Goal: Task Accomplishment & Management: Manage account settings

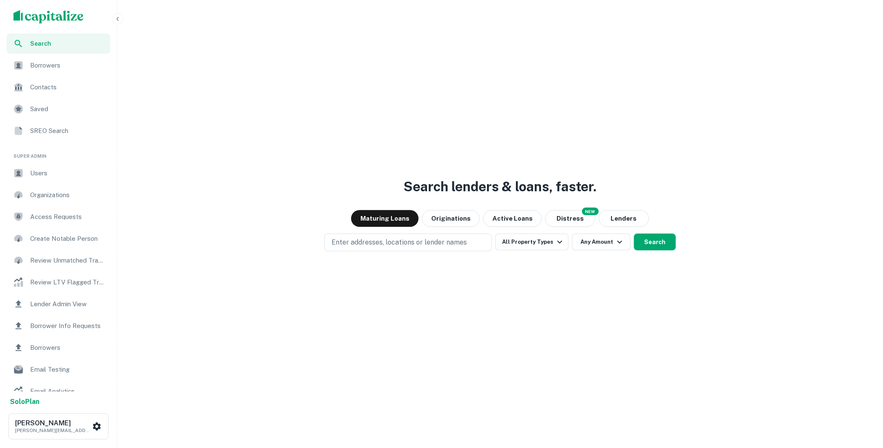
click at [73, 323] on span "Borrower Info Requests" at bounding box center [67, 326] width 75 height 10
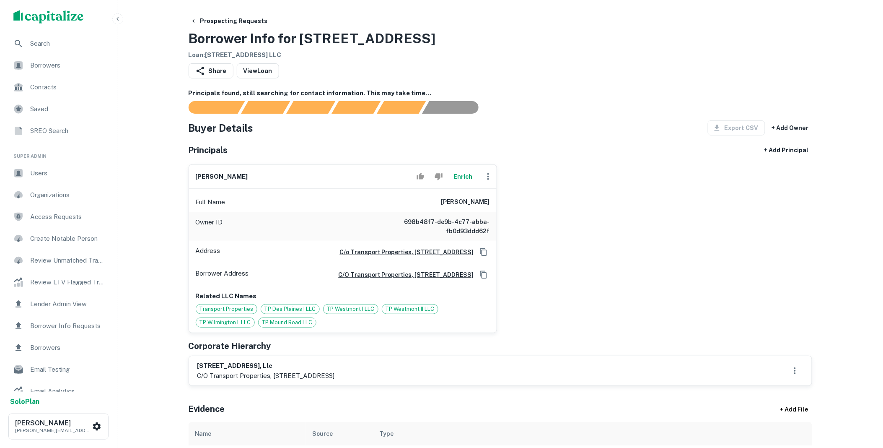
click at [456, 177] on button "Enrich" at bounding box center [463, 176] width 27 height 17
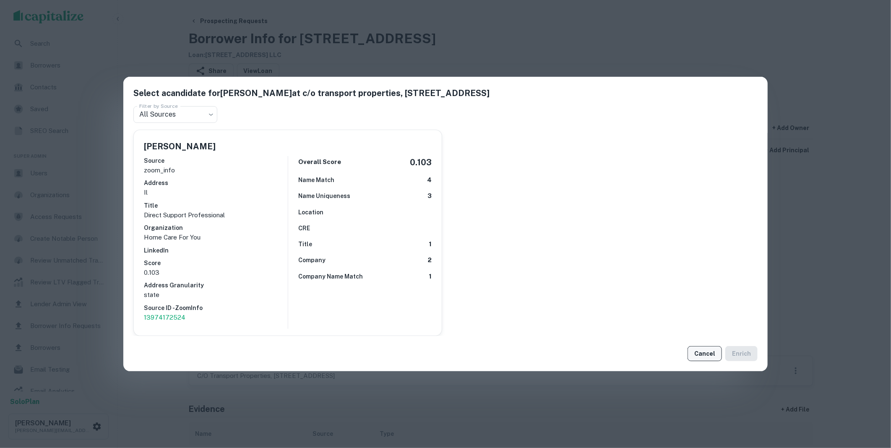
click at [699, 357] on button "Cancel" at bounding box center [704, 353] width 34 height 15
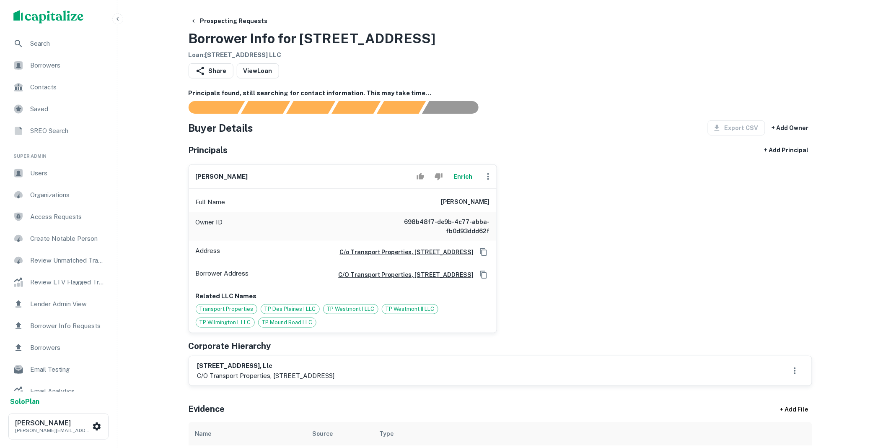
drag, startPoint x: 414, startPoint y: 382, endPoint x: 211, endPoint y: 383, distance: 203.4
click at [211, 381] on p "c/o transport properties, 9500 bryn mawr avenue, suite 130, rosemont, il, 60018" at bounding box center [266, 376] width 138 height 10
drag, startPoint x: 267, startPoint y: 371, endPoint x: 190, endPoint y: 372, distance: 77.2
click at [190, 372] on div "8888 hall street, llc c/o transport properties, 9500 bryn mawr avenue, suite 13…" at bounding box center [500, 370] width 623 height 29
drag, startPoint x: 437, startPoint y: 204, endPoint x: 494, endPoint y: 206, distance: 56.7
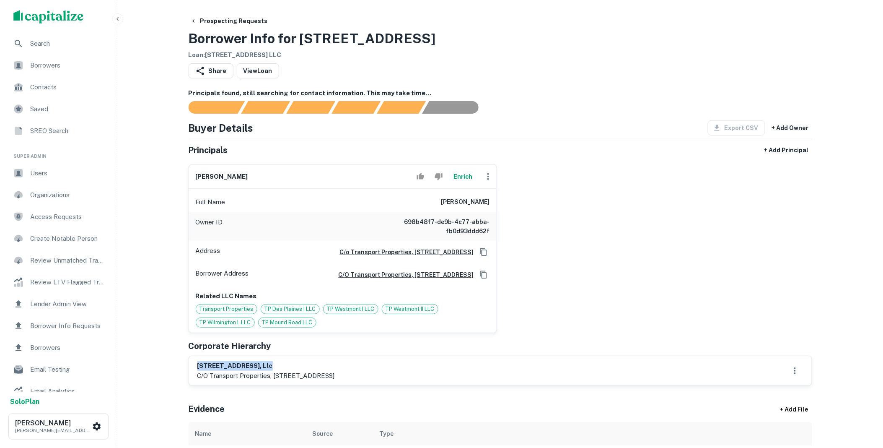
click at [494, 206] on div "Full Name james m. kurzweil" at bounding box center [343, 202] width 308 height 20
copy h6 "james m. kurzweil"
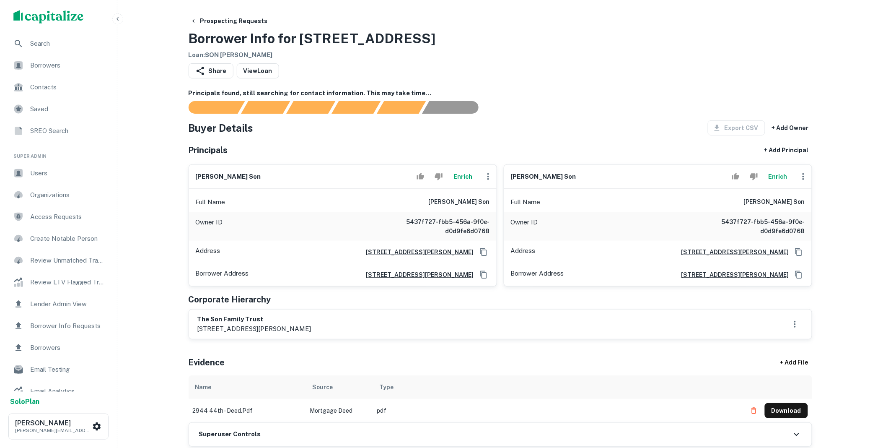
click at [466, 174] on button "Enrich" at bounding box center [463, 176] width 27 height 17
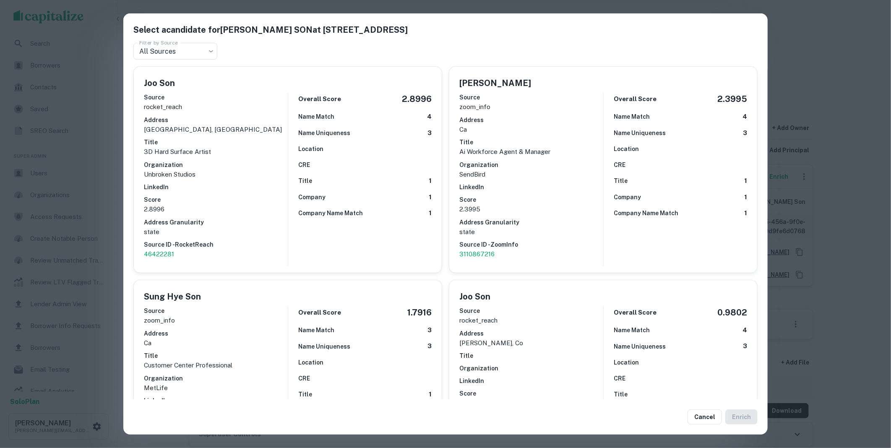
click at [705, 421] on button "Cancel" at bounding box center [704, 416] width 34 height 15
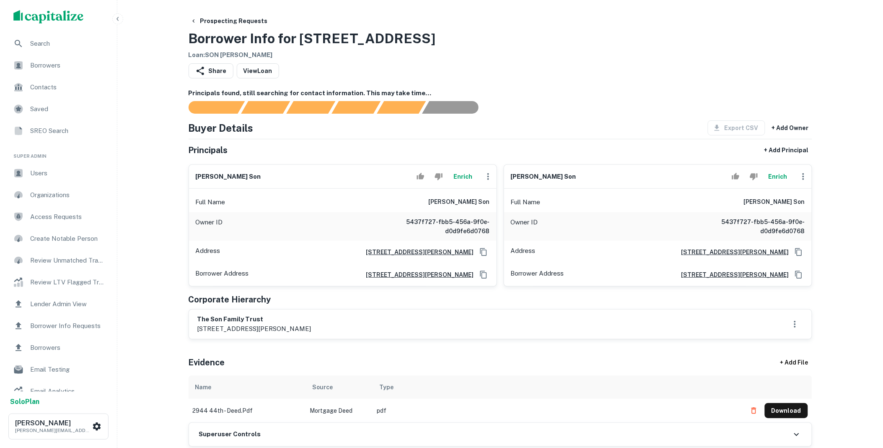
drag, startPoint x: 240, startPoint y: 321, endPoint x: 188, endPoint y: 318, distance: 52.5
click at [189, 318] on div "the son family trust 2944 east 44th street, vernon, ca, 90058" at bounding box center [501, 324] width 624 height 30
drag, startPoint x: 444, startPoint y: 200, endPoint x: 495, endPoint y: 205, distance: 51.0
click at [495, 205] on div "Full Name joo sung son" at bounding box center [343, 202] width 308 height 20
copy h6 "joo sung son"
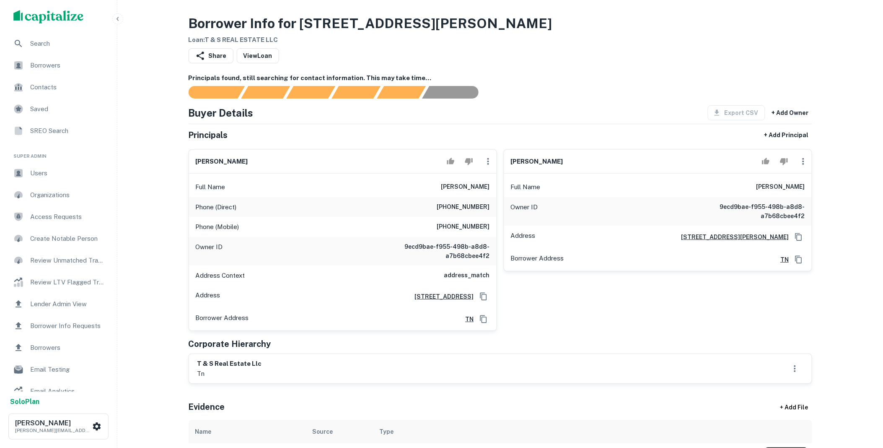
click at [803, 164] on icon "button" at bounding box center [804, 161] width 2 height 7
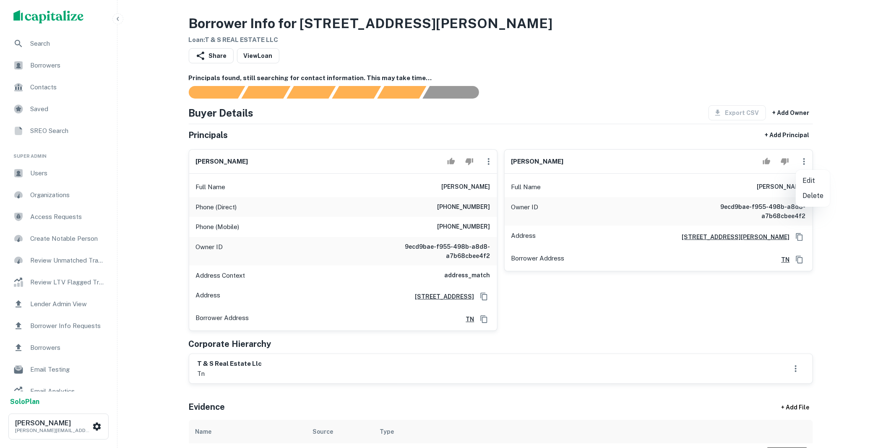
click at [806, 194] on li "Delete" at bounding box center [812, 195] width 34 height 15
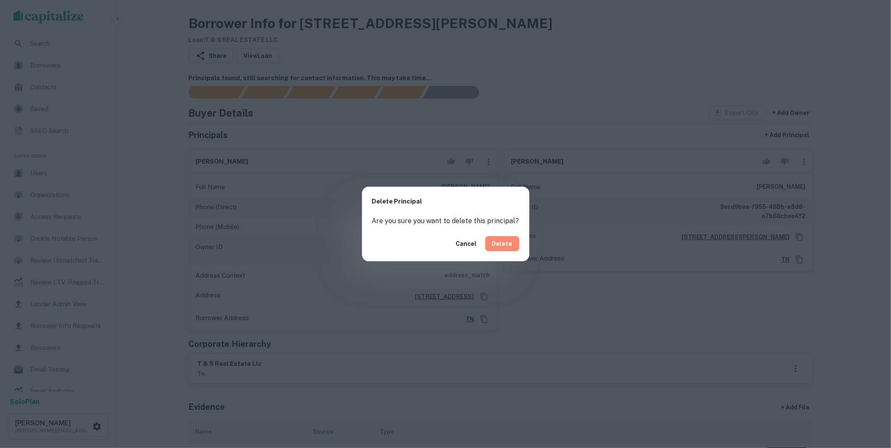
click at [504, 244] on button "Delete" at bounding box center [502, 243] width 34 height 15
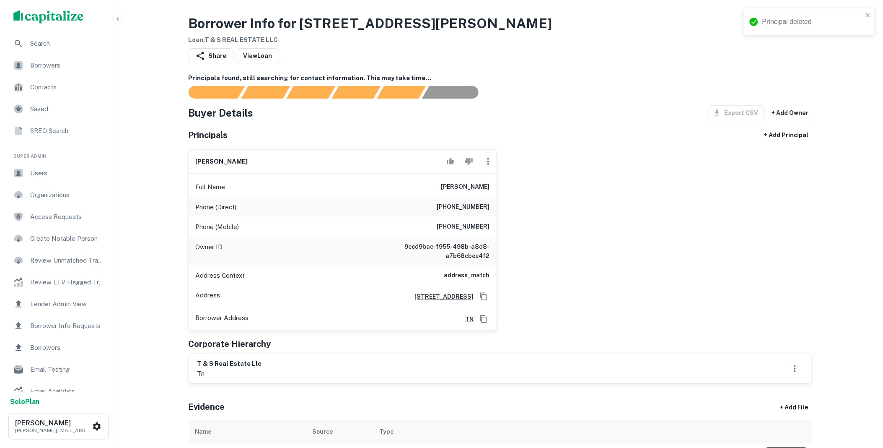
scroll to position [171, 0]
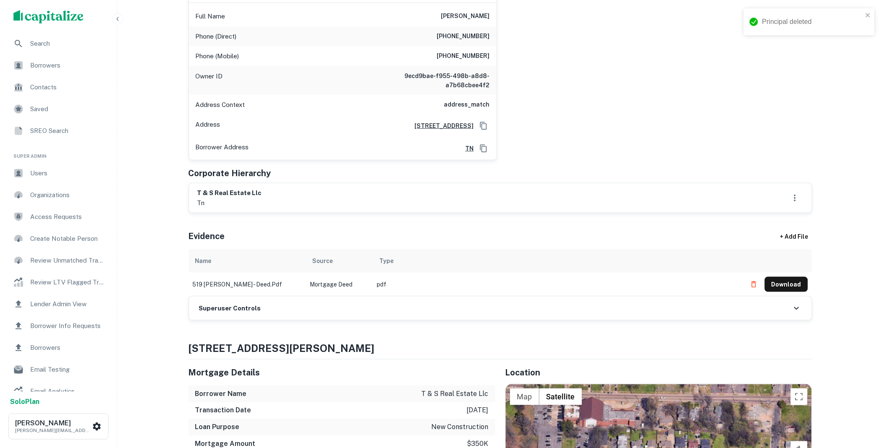
click at [244, 304] on h6 "Superuser Controls" at bounding box center [230, 309] width 62 height 10
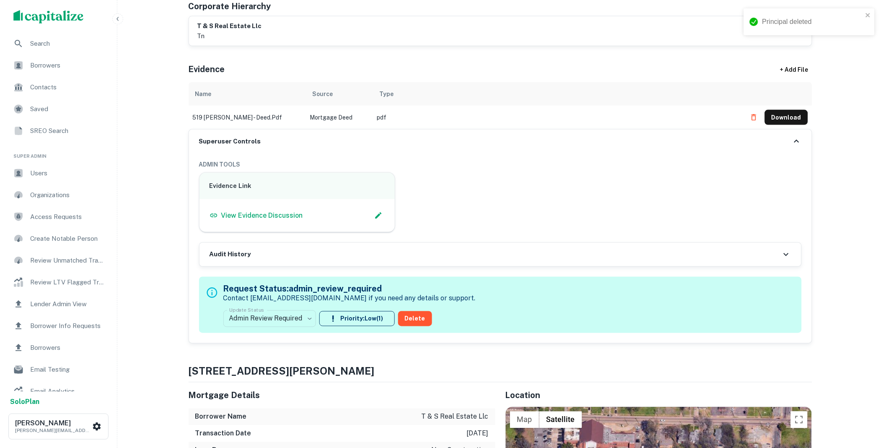
scroll to position [341, 0]
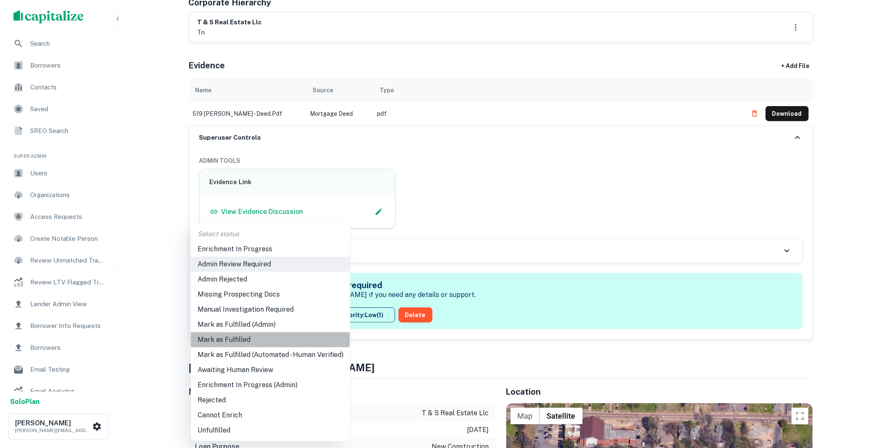
click at [240, 339] on li "Mark as Fulfilled" at bounding box center [270, 339] width 159 height 15
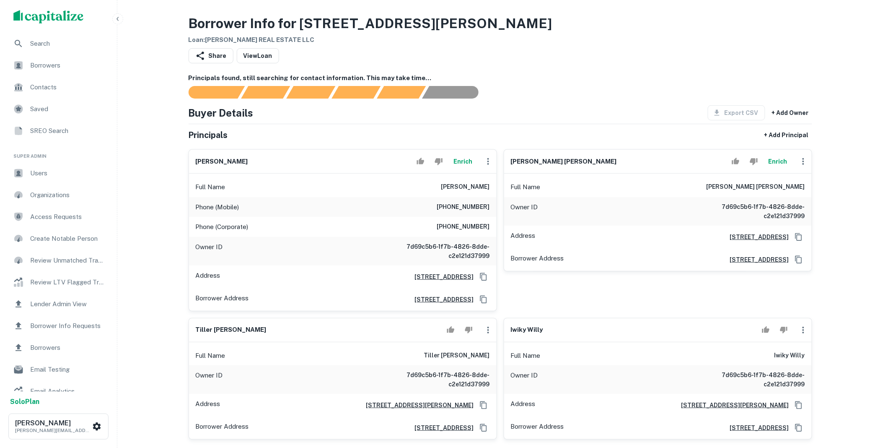
click at [803, 332] on icon "button" at bounding box center [804, 330] width 2 height 7
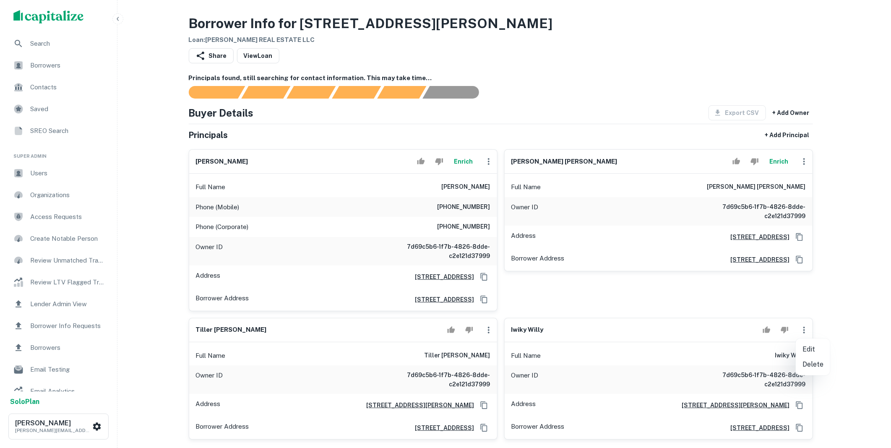
click at [810, 365] on li "Delete" at bounding box center [812, 364] width 34 height 15
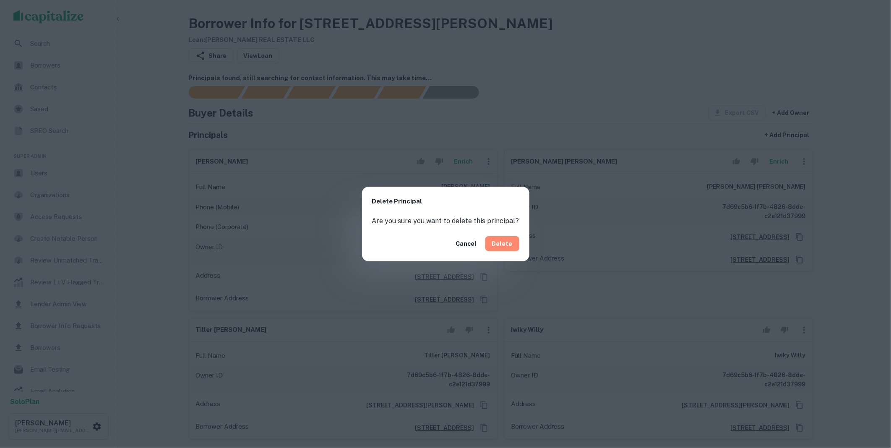
click at [501, 240] on button "Delete" at bounding box center [502, 243] width 34 height 15
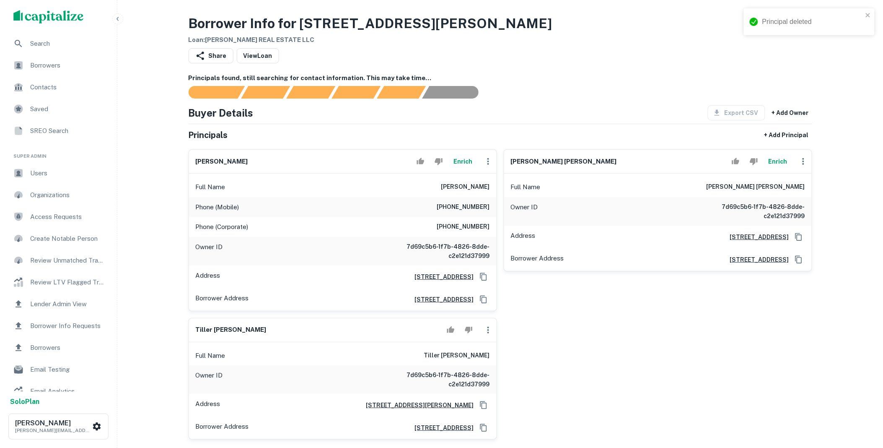
click at [491, 330] on icon "button" at bounding box center [488, 330] width 10 height 10
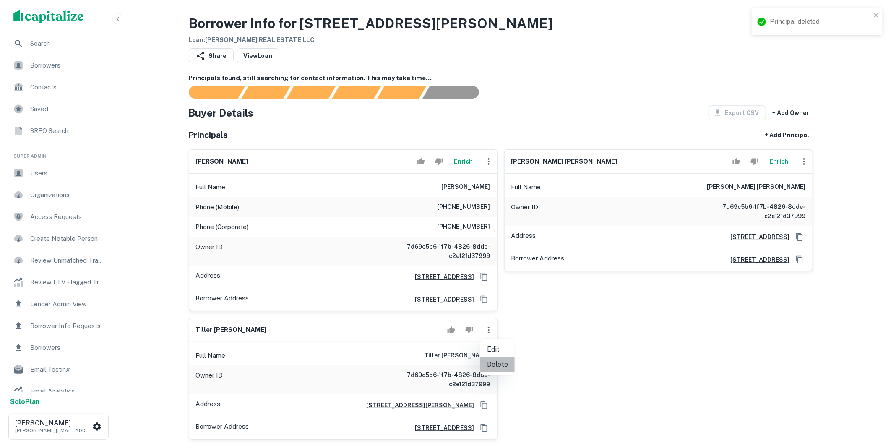
click at [492, 364] on li "Delete" at bounding box center [497, 364] width 34 height 15
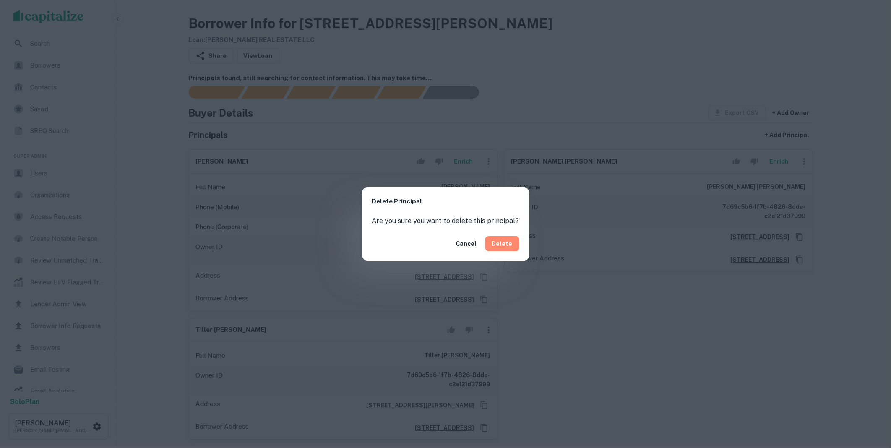
click at [506, 247] on button "Delete" at bounding box center [502, 243] width 34 height 15
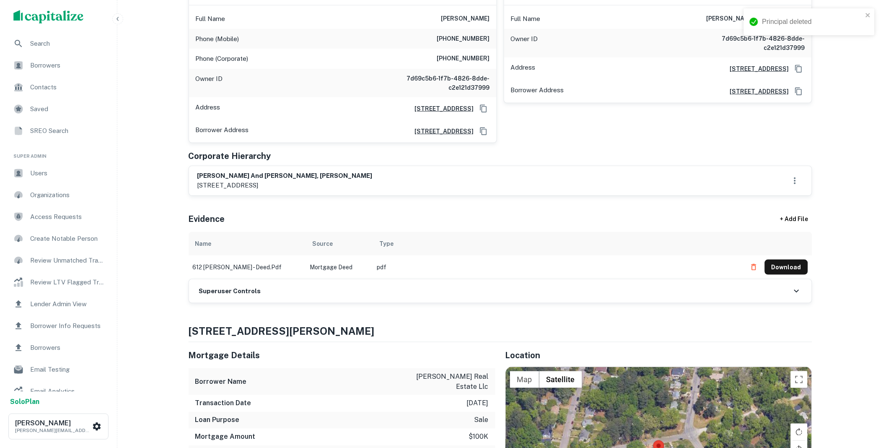
scroll to position [171, 0]
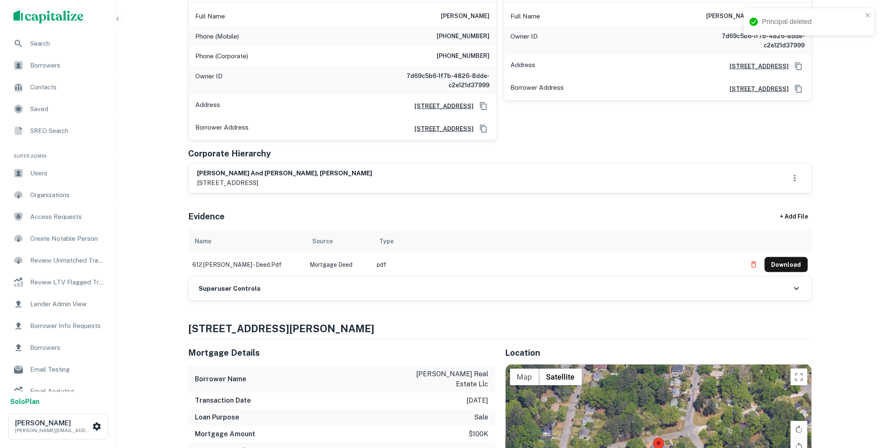
click at [279, 291] on div "Superuser Controls" at bounding box center [500, 288] width 623 height 23
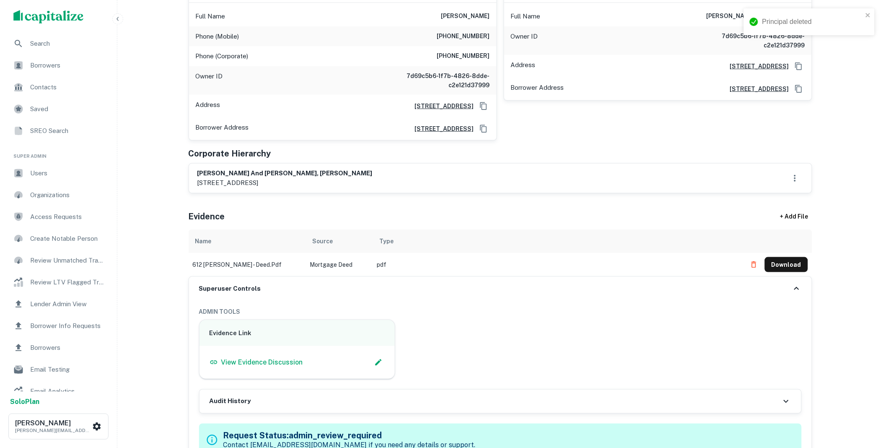
scroll to position [512, 0]
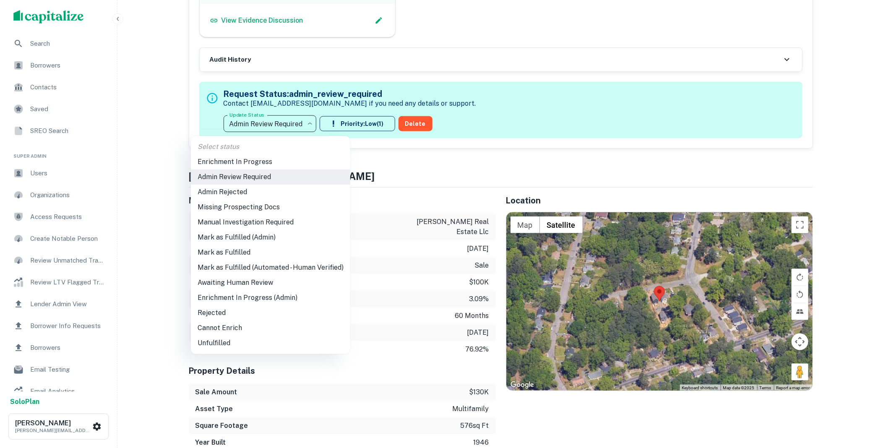
click at [231, 252] on li "Mark as Fulfilled" at bounding box center [270, 252] width 159 height 15
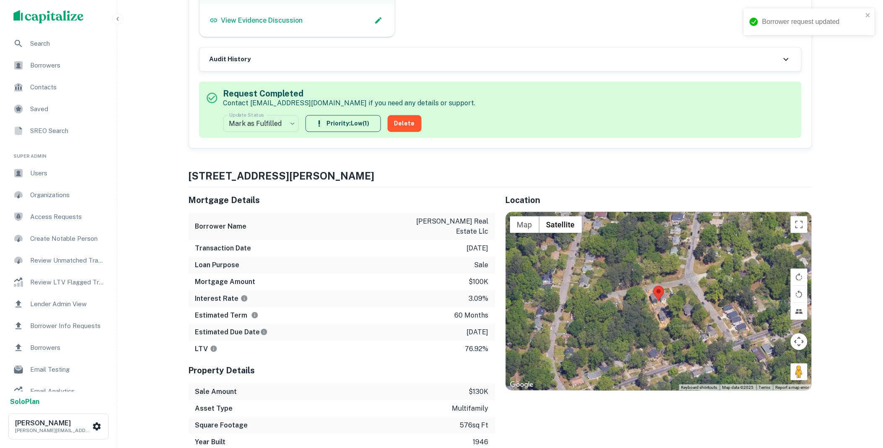
scroll to position [0, 0]
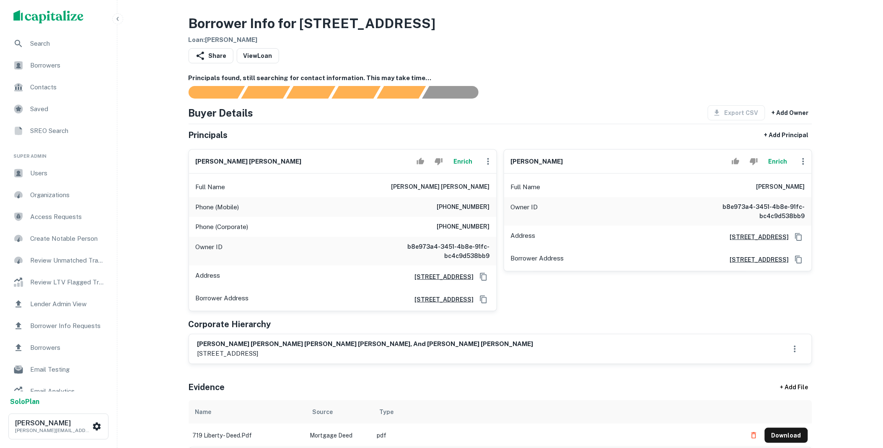
scroll to position [341, 0]
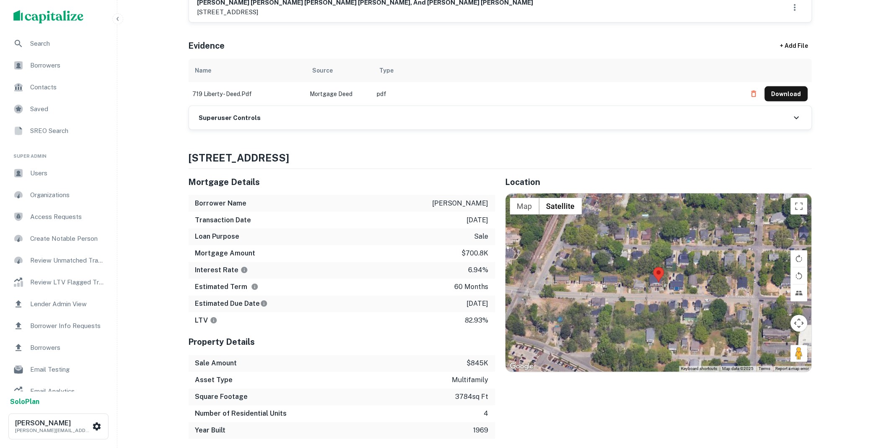
click at [255, 118] on h6 "Superuser Controls" at bounding box center [230, 118] width 62 height 10
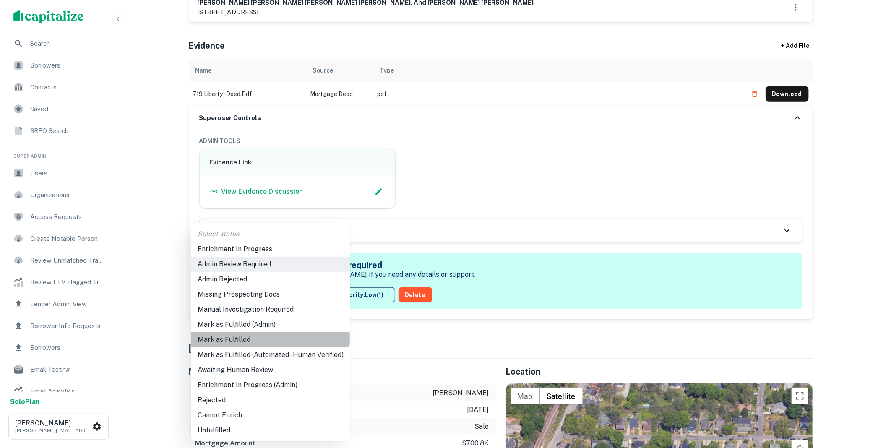
click at [236, 338] on li "Mark as Fulfilled" at bounding box center [270, 339] width 159 height 15
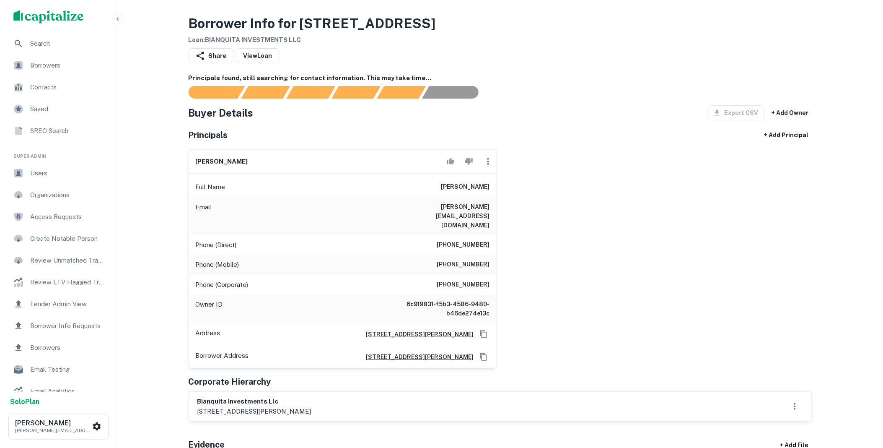
scroll to position [171, 0]
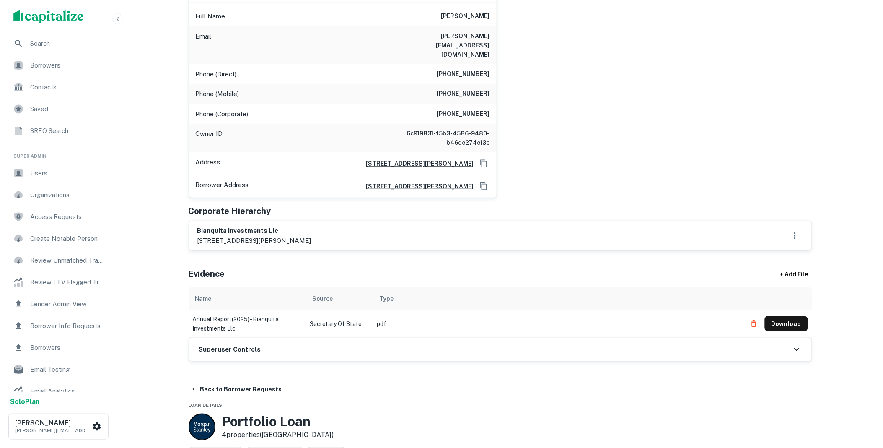
click at [275, 338] on div "Superuser Controls" at bounding box center [500, 349] width 623 height 23
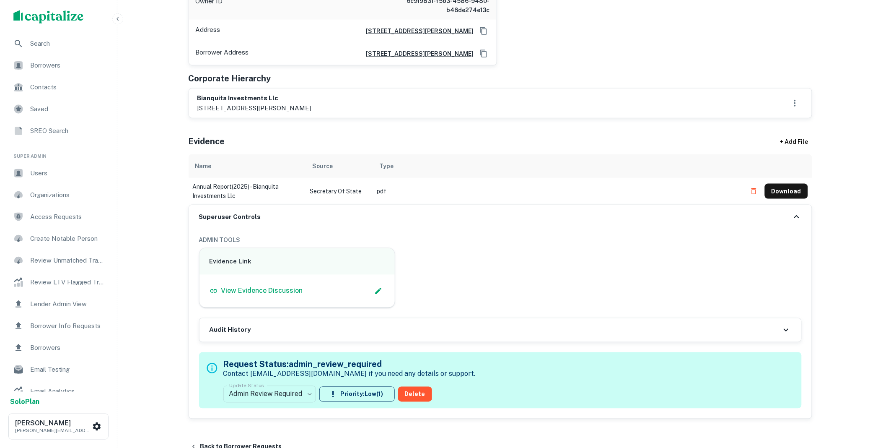
scroll to position [341, 0]
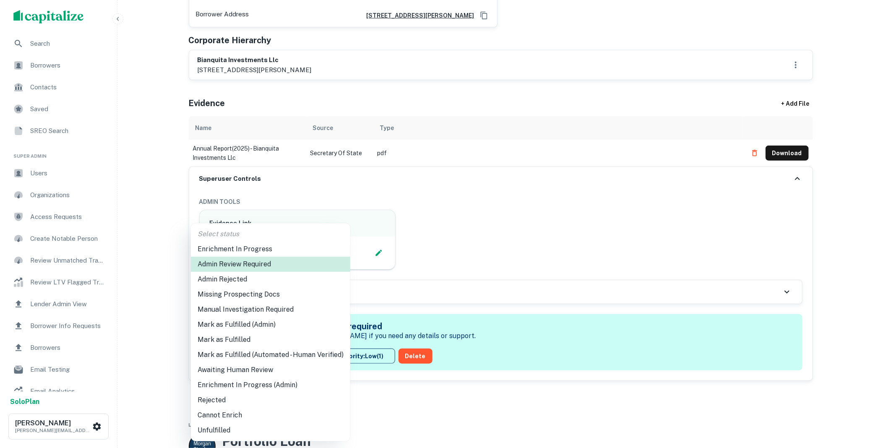
click at [247, 338] on li "Mark as Fulfilled" at bounding box center [270, 339] width 159 height 15
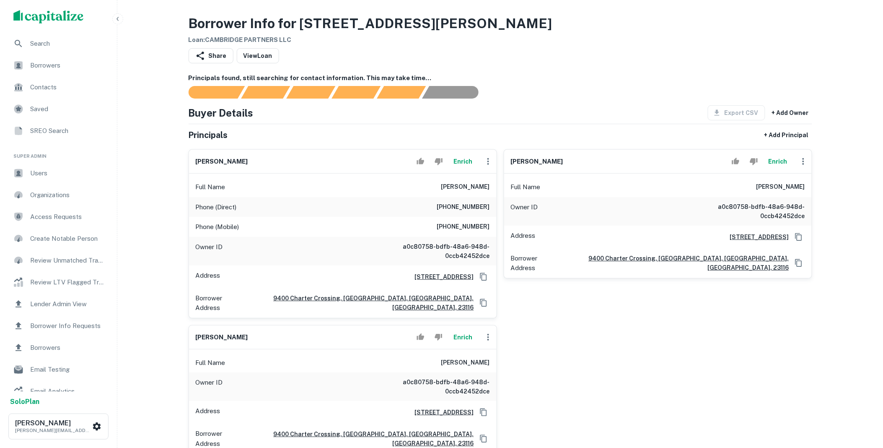
click at [803, 161] on icon "button" at bounding box center [804, 161] width 10 height 10
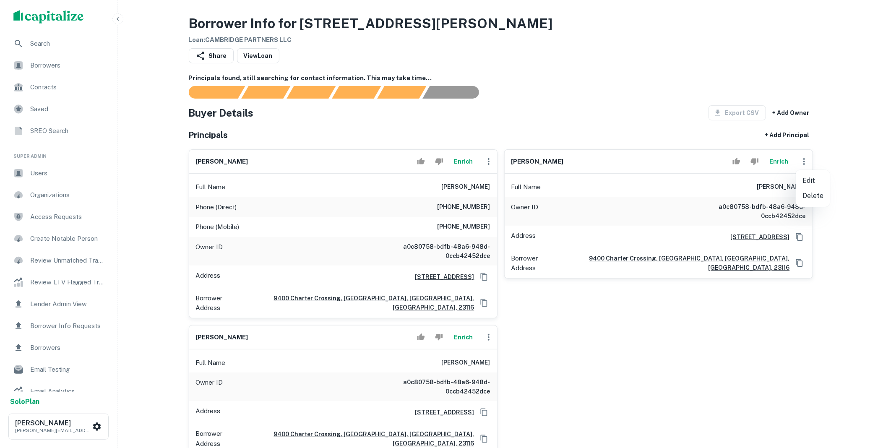
click at [805, 194] on li "Delete" at bounding box center [812, 195] width 34 height 15
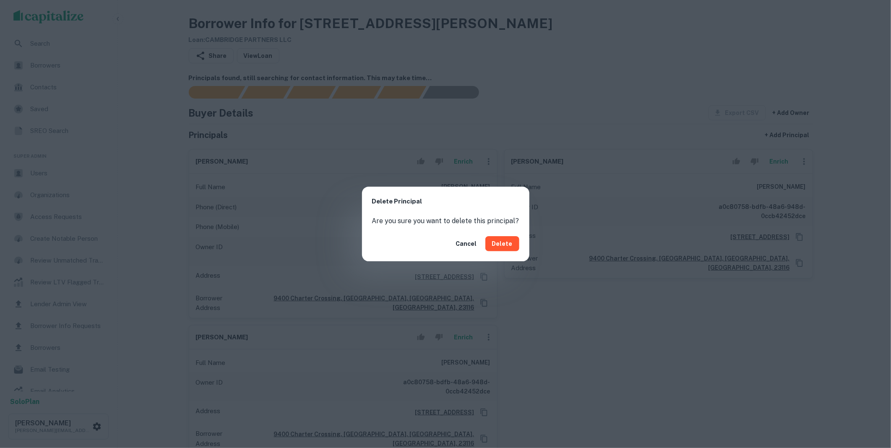
click at [496, 242] on button "Delete" at bounding box center [502, 243] width 34 height 15
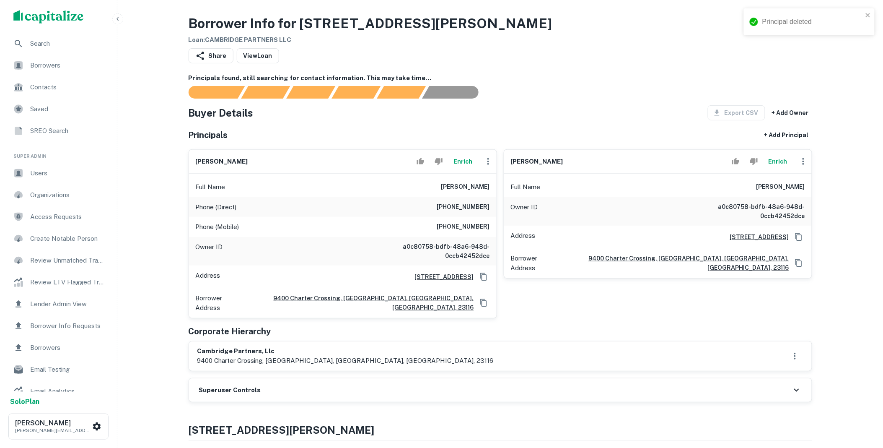
click at [802, 162] on icon "button" at bounding box center [804, 161] width 10 height 10
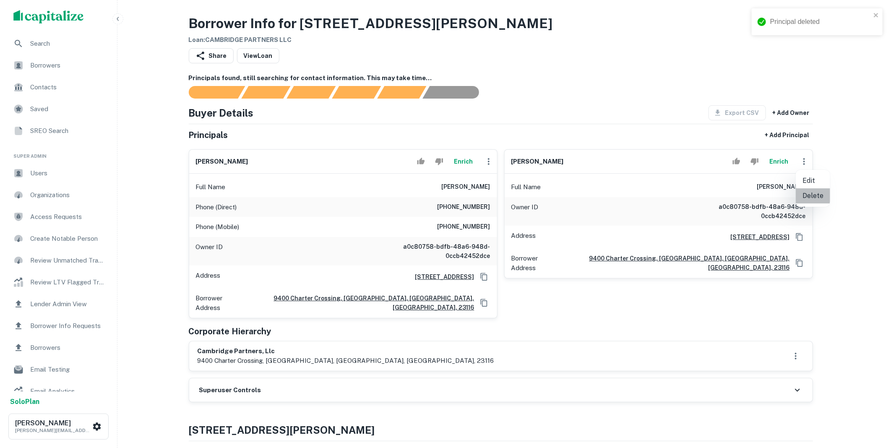
click at [803, 194] on li "Delete" at bounding box center [812, 195] width 34 height 15
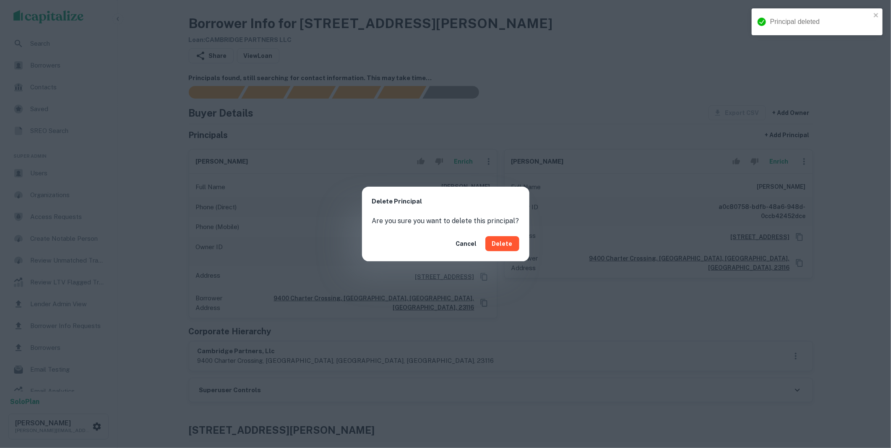
click at [508, 243] on button "Delete" at bounding box center [502, 243] width 34 height 15
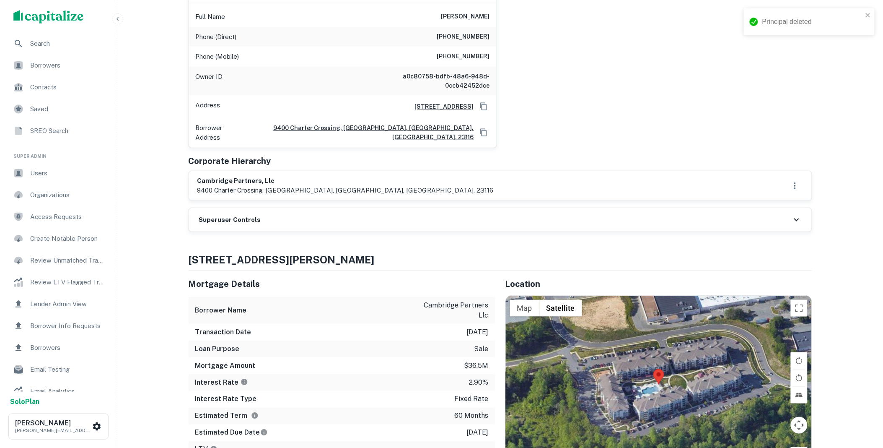
scroll to position [171, 0]
click at [298, 198] on div "Principals found, still searching for contact information. This may take time..…" at bounding box center [501, 67] width 624 height 329
click at [313, 209] on div "Superuser Controls" at bounding box center [500, 219] width 623 height 23
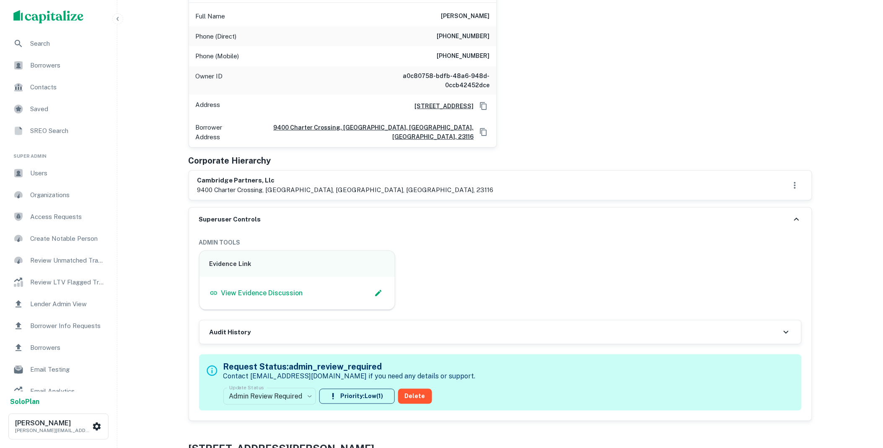
click at [312, 277] on body "Principal deleted Search Borrowers Contacts Saved SREO Search Super Admin Users…" at bounding box center [441, 53] width 883 height 448
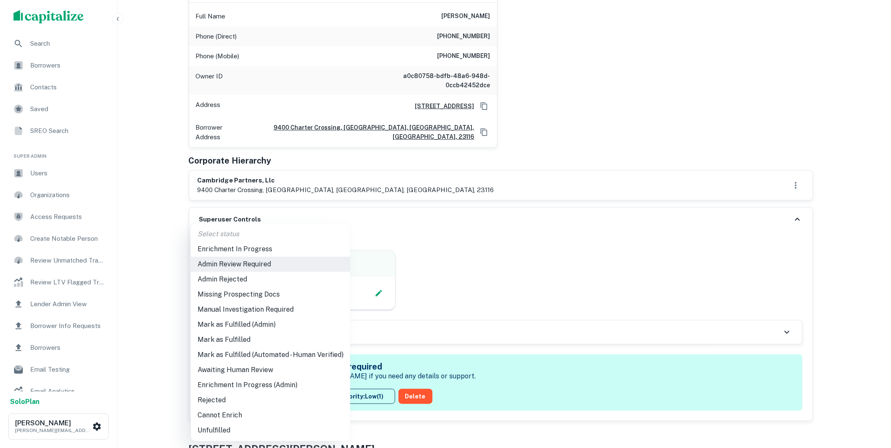
click at [248, 339] on li "Mark as Fulfilled" at bounding box center [270, 339] width 159 height 15
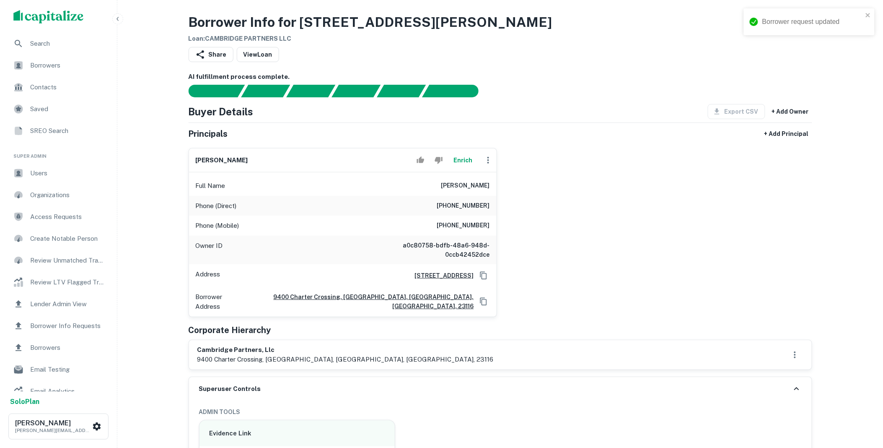
scroll to position [0, 0]
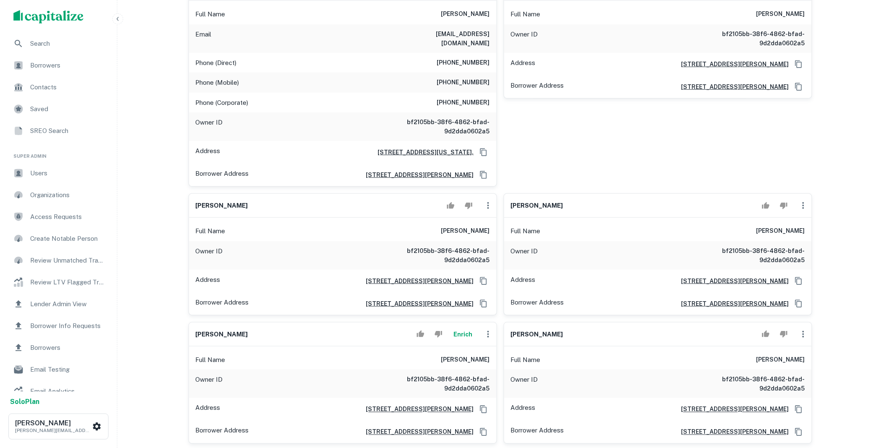
scroll to position [175, 0]
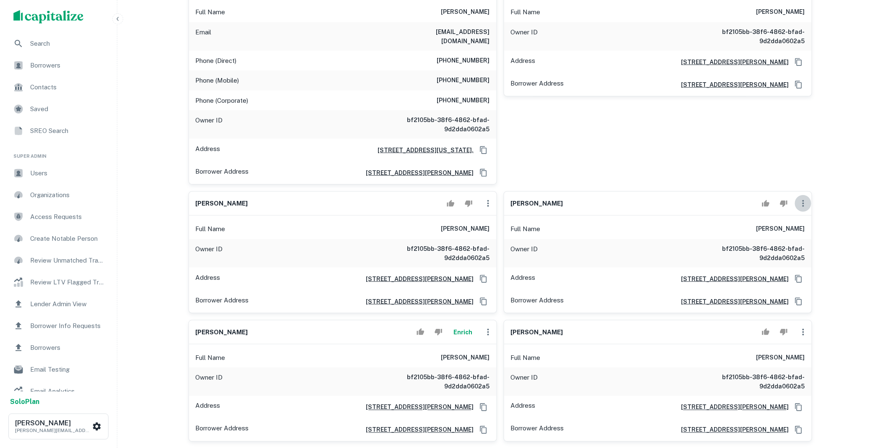
click at [803, 198] on icon "button" at bounding box center [804, 203] width 10 height 10
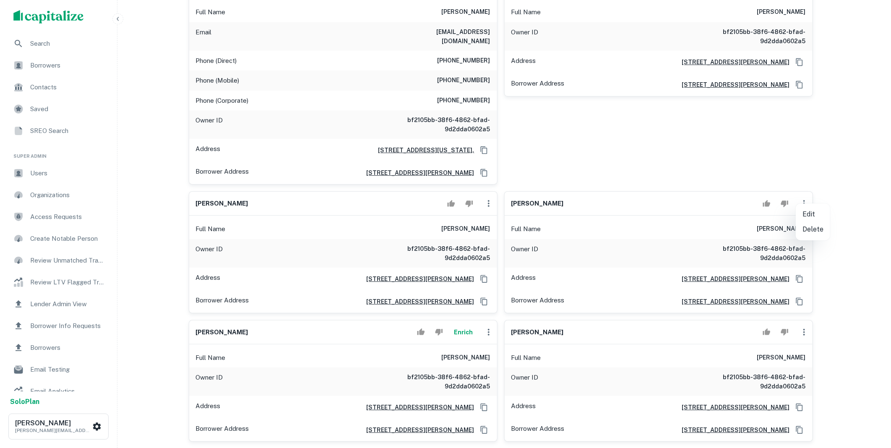
click at [810, 229] on li "Delete" at bounding box center [812, 229] width 34 height 15
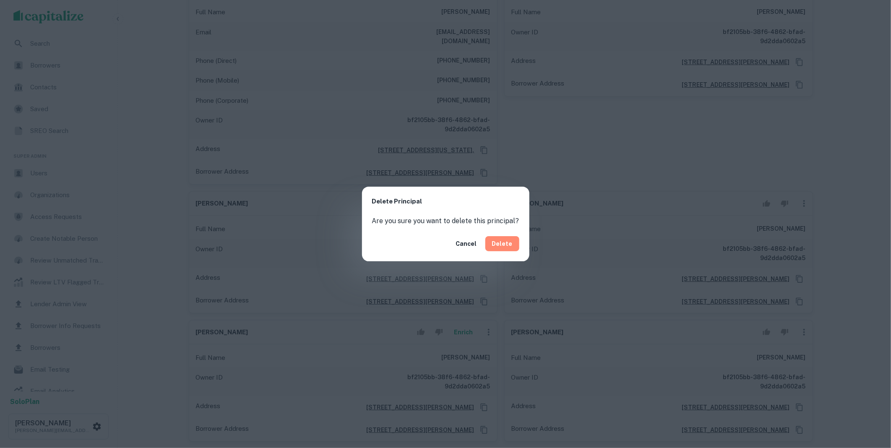
click at [503, 249] on button "Delete" at bounding box center [502, 243] width 34 height 15
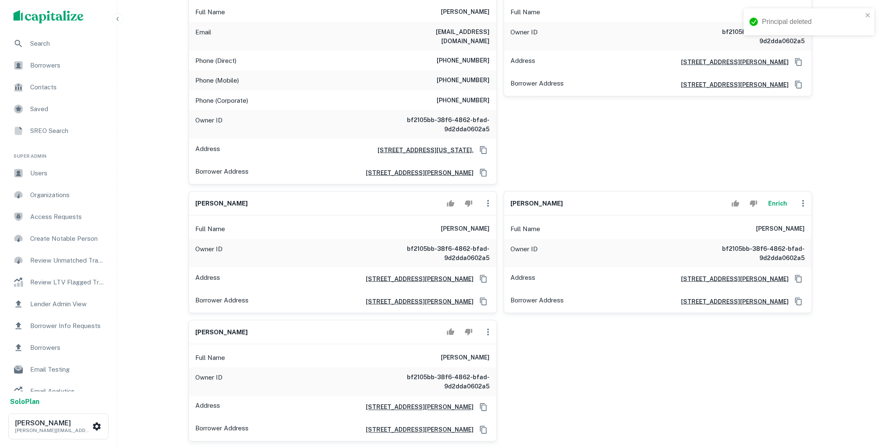
click at [488, 198] on icon "button" at bounding box center [488, 203] width 10 height 10
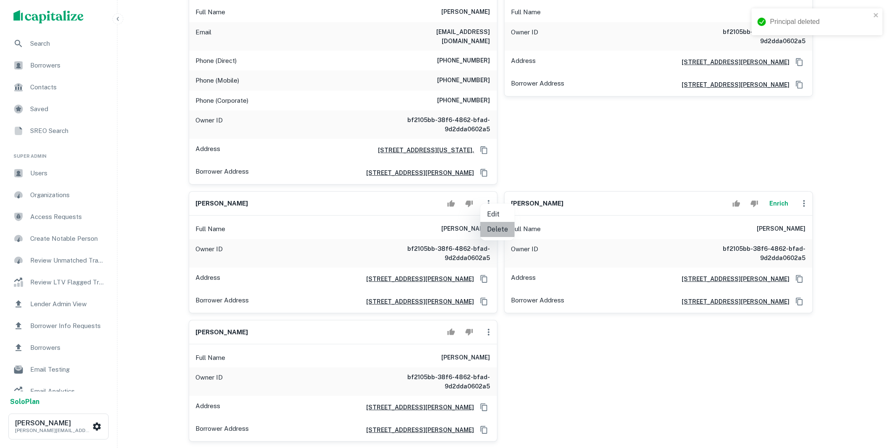
click at [492, 229] on li "Delete" at bounding box center [497, 229] width 34 height 15
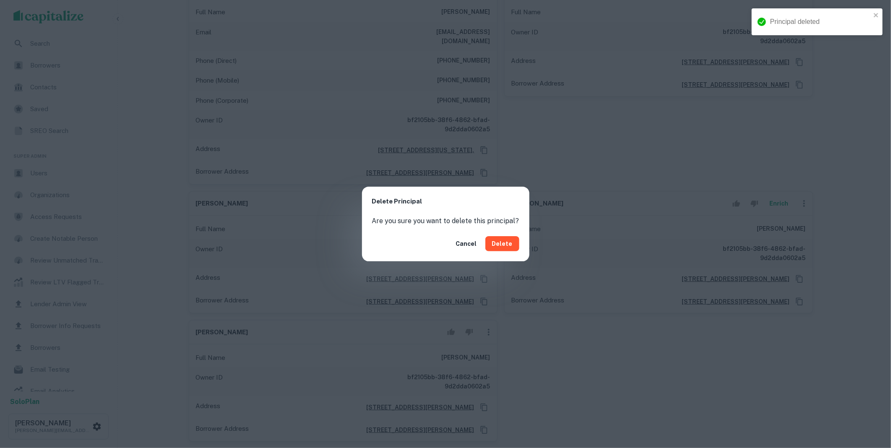
click at [510, 245] on button "Delete" at bounding box center [502, 243] width 34 height 15
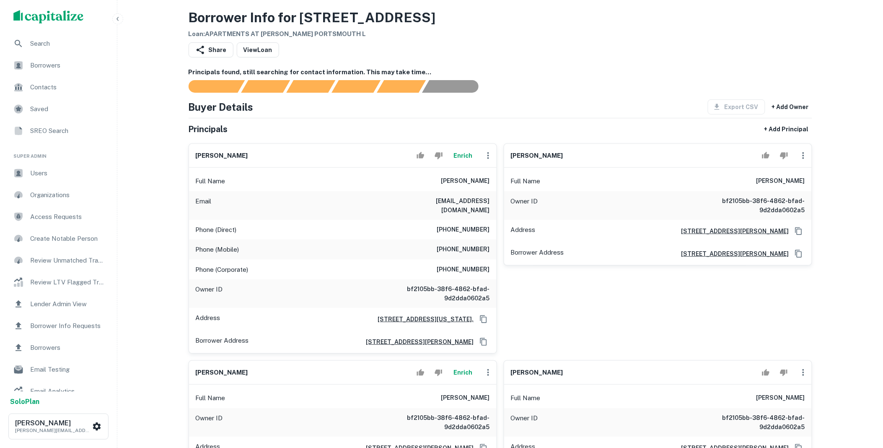
scroll to position [4, 0]
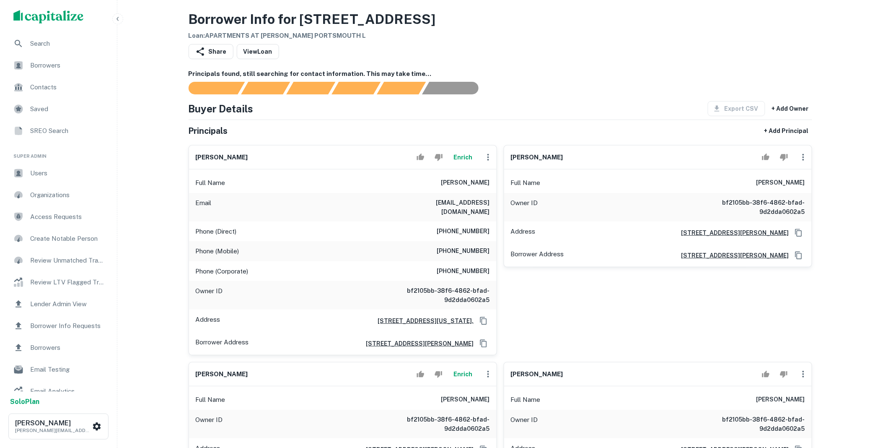
click at [806, 157] on icon "button" at bounding box center [804, 157] width 10 height 10
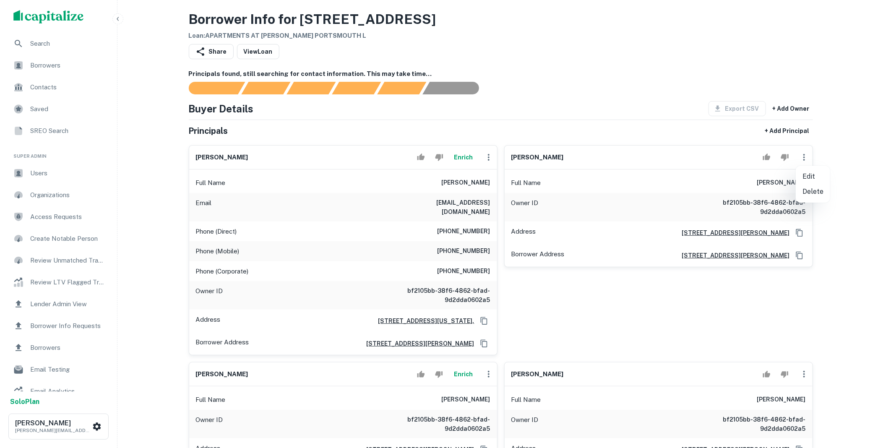
click at [802, 190] on li "Delete" at bounding box center [812, 191] width 34 height 15
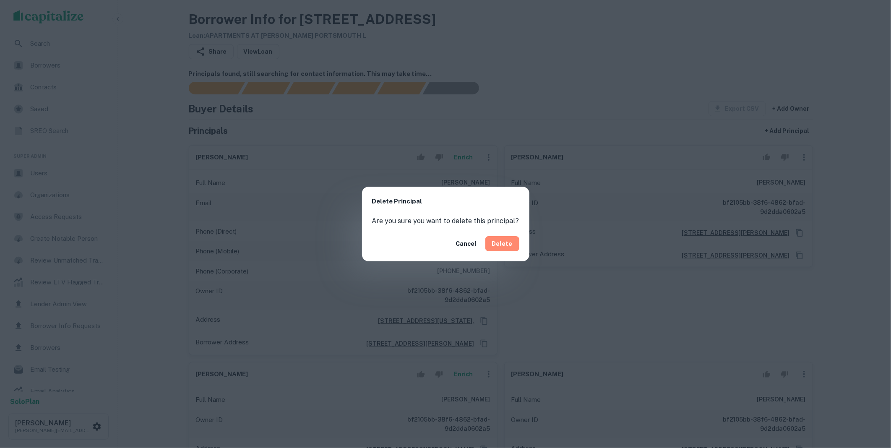
click at [504, 246] on button "Delete" at bounding box center [502, 243] width 34 height 15
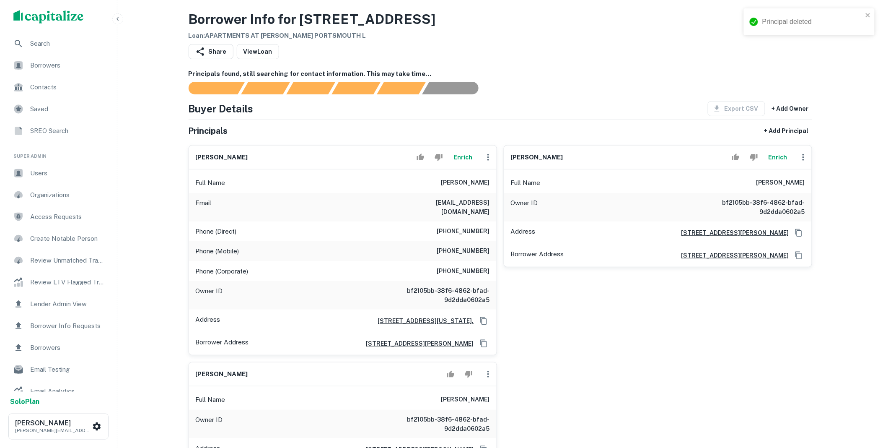
click at [805, 159] on icon "button" at bounding box center [804, 157] width 10 height 10
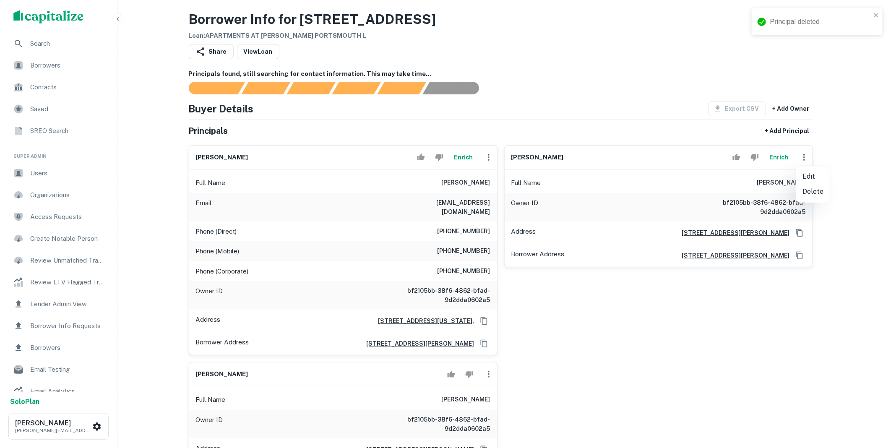
click at [807, 195] on li "Delete" at bounding box center [812, 191] width 34 height 15
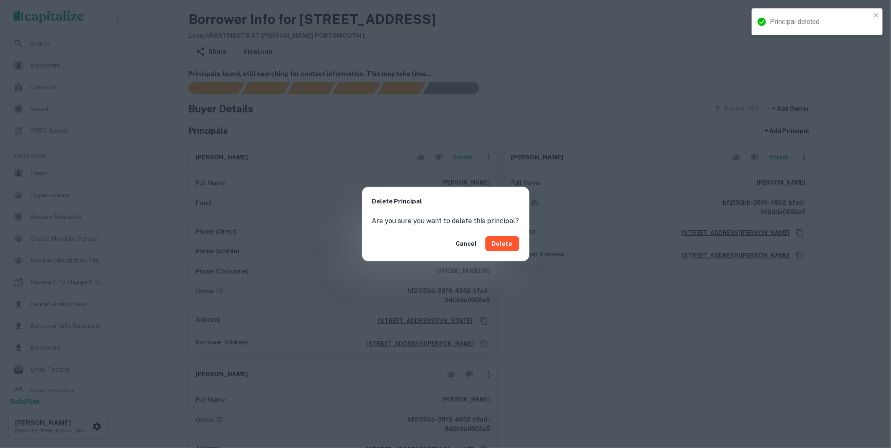
click at [492, 239] on button "Delete" at bounding box center [502, 243] width 34 height 15
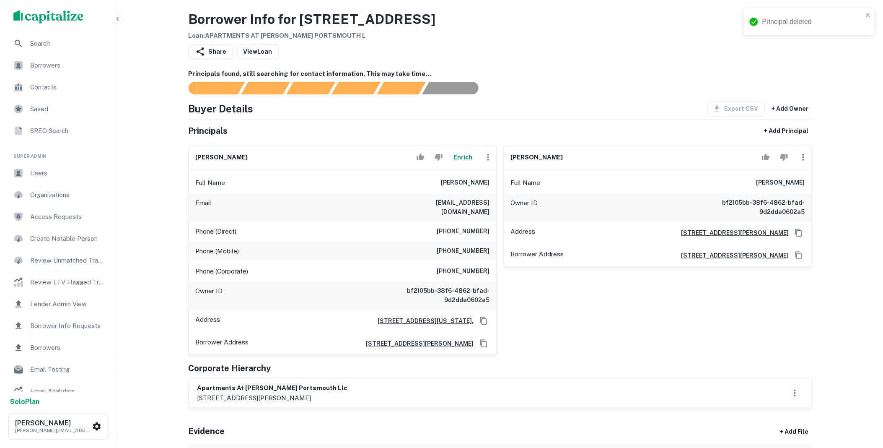
click at [807, 156] on icon "button" at bounding box center [804, 157] width 10 height 10
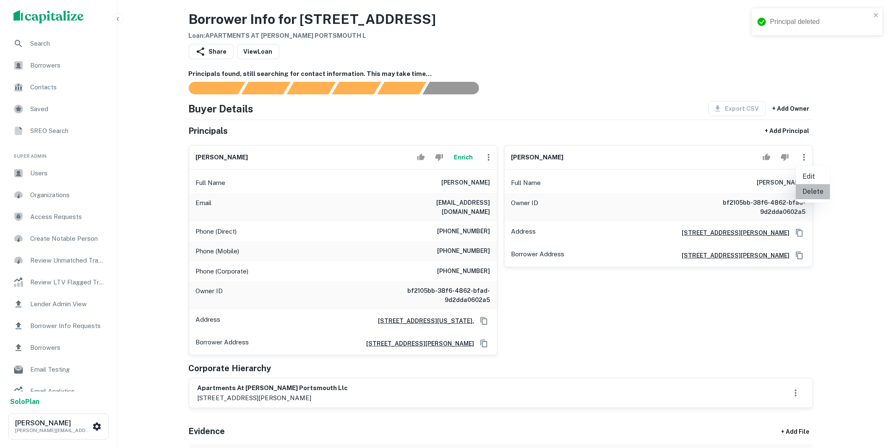
click at [818, 193] on li "Delete" at bounding box center [812, 191] width 34 height 15
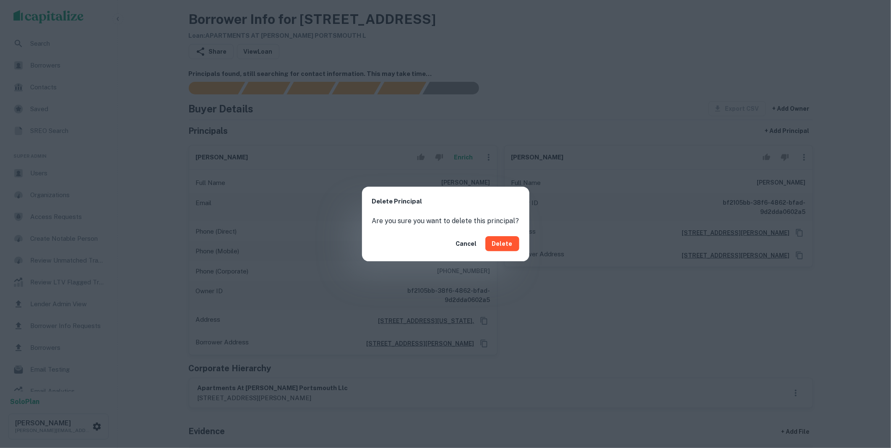
click at [509, 242] on button "Delete" at bounding box center [502, 243] width 34 height 15
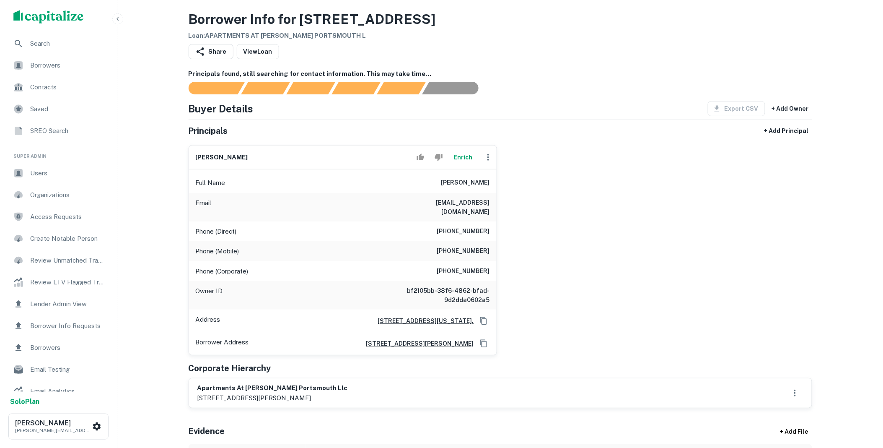
scroll to position [346, 0]
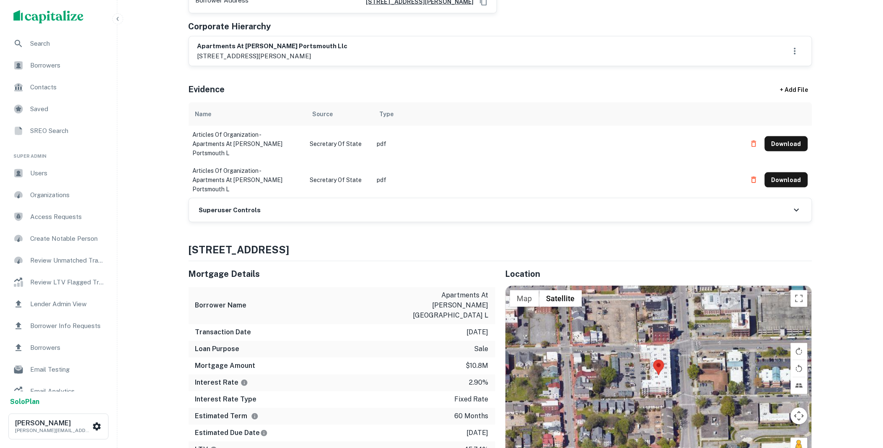
click at [273, 201] on div "Superuser Controls" at bounding box center [500, 209] width 623 height 23
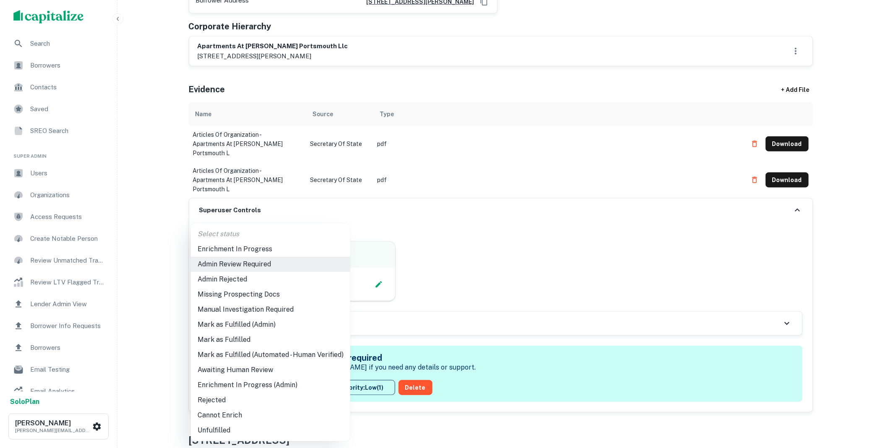
click at [223, 343] on li "Mark as Fulfilled" at bounding box center [270, 339] width 159 height 15
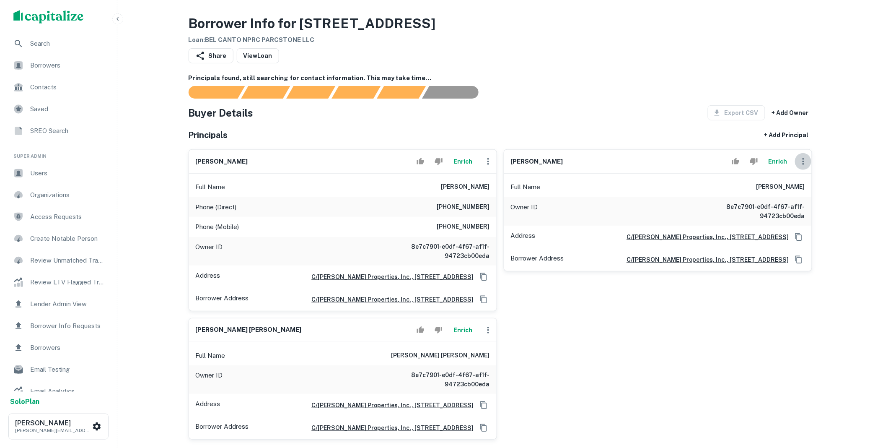
click at [804, 162] on icon "button" at bounding box center [804, 161] width 2 height 7
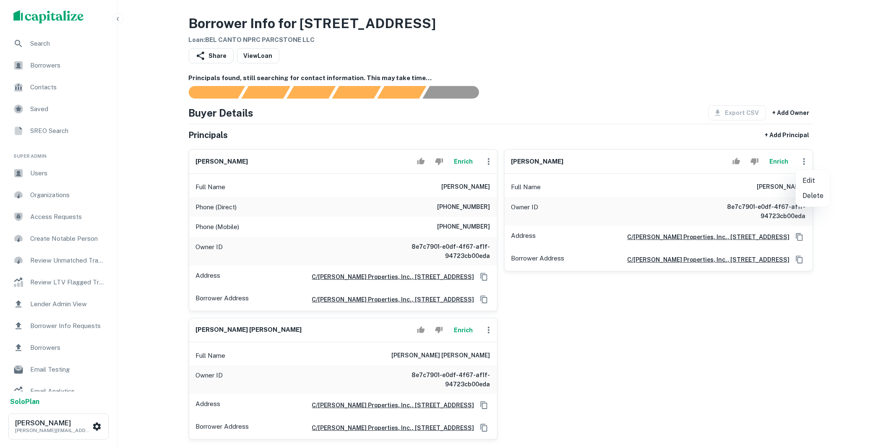
click at [807, 193] on li "Delete" at bounding box center [812, 195] width 34 height 15
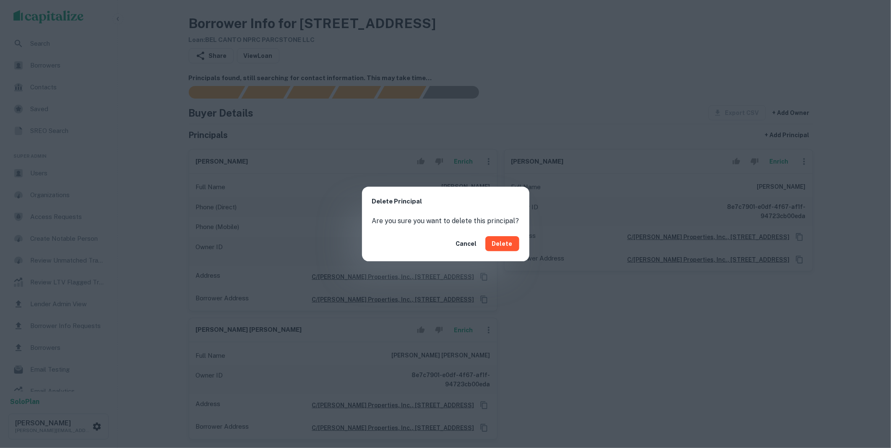
click at [519, 240] on div "Cancel Delete" at bounding box center [445, 243] width 167 height 35
click at [510, 242] on button "Delete" at bounding box center [502, 243] width 34 height 15
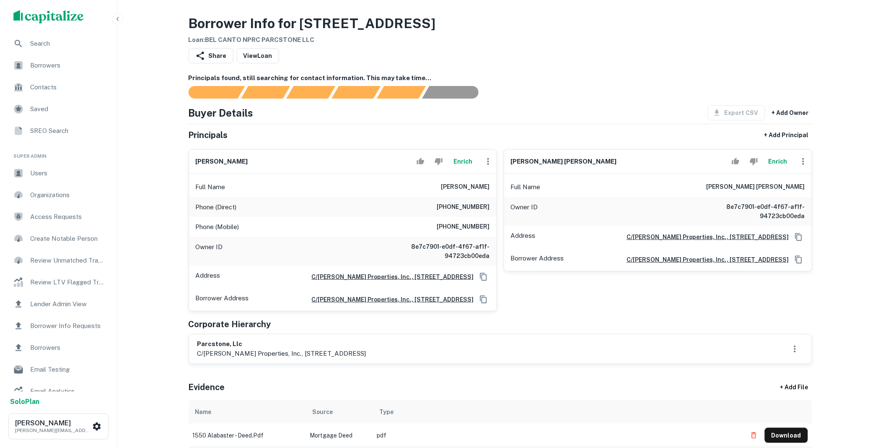
click at [805, 161] on icon "button" at bounding box center [804, 161] width 10 height 10
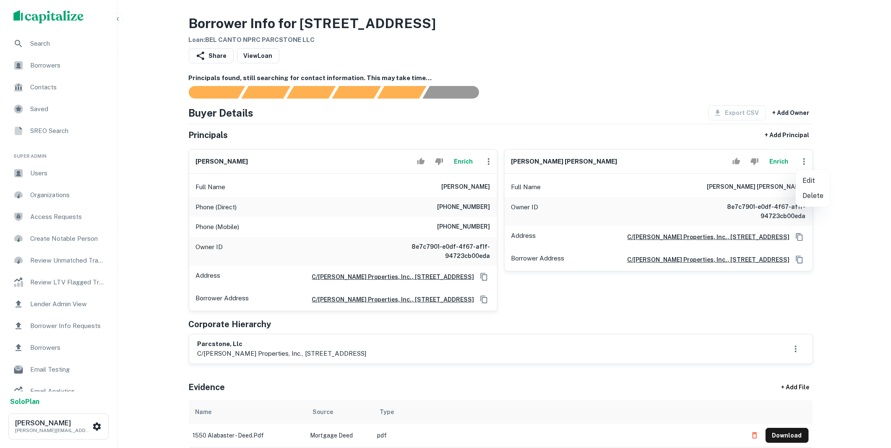
click at [808, 194] on li "Delete" at bounding box center [812, 195] width 34 height 15
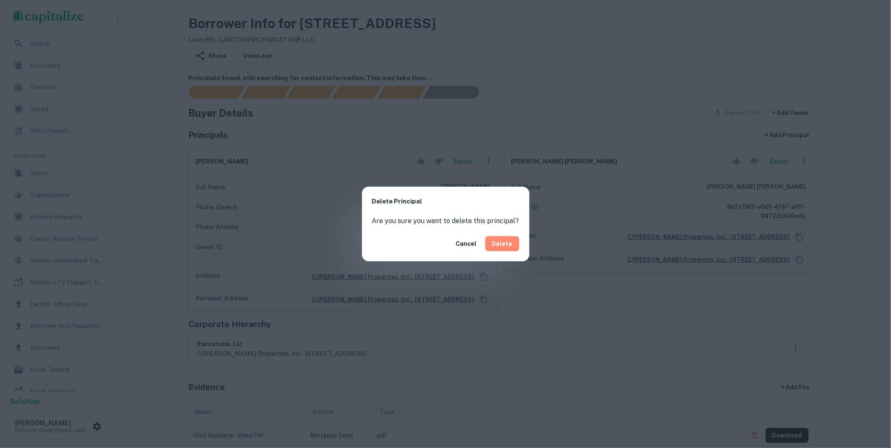
click at [509, 239] on button "Delete" at bounding box center [502, 243] width 34 height 15
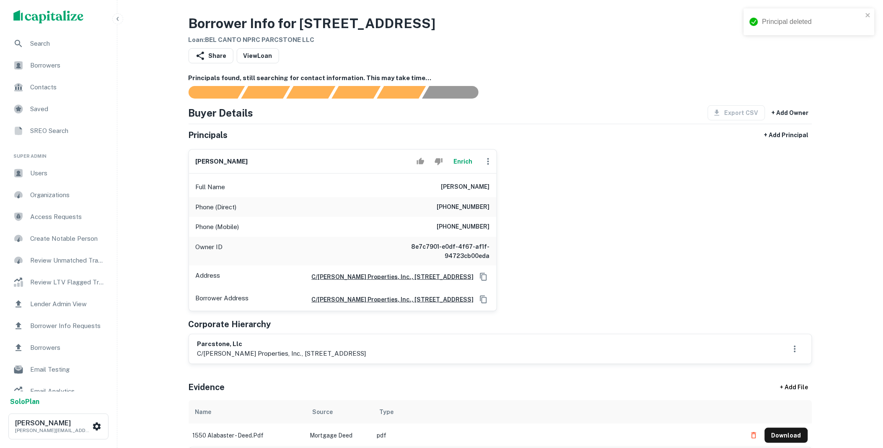
click at [463, 164] on button "Enrich" at bounding box center [463, 161] width 27 height 17
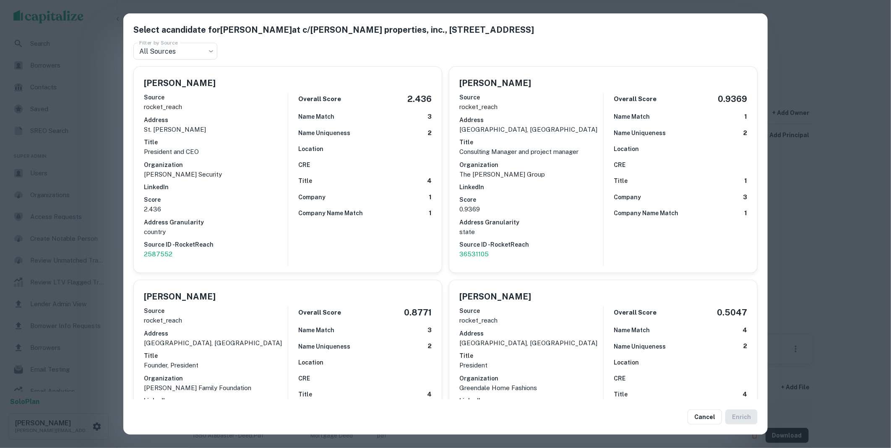
click at [701, 418] on button "Cancel" at bounding box center [704, 416] width 34 height 15
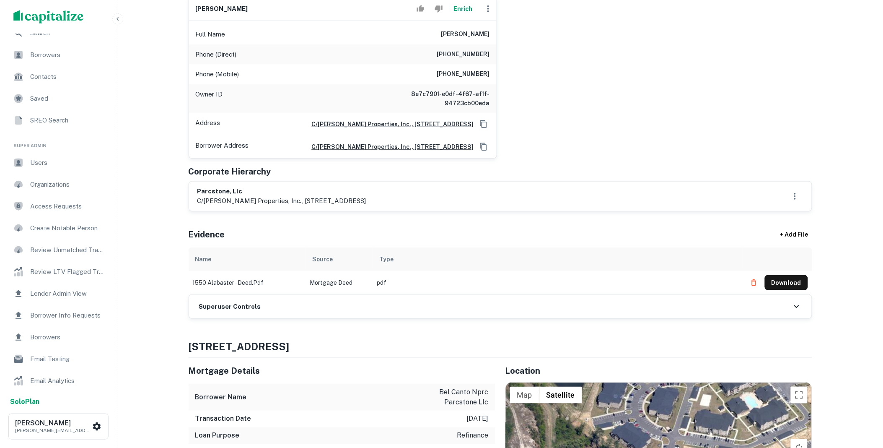
scroll to position [171, 0]
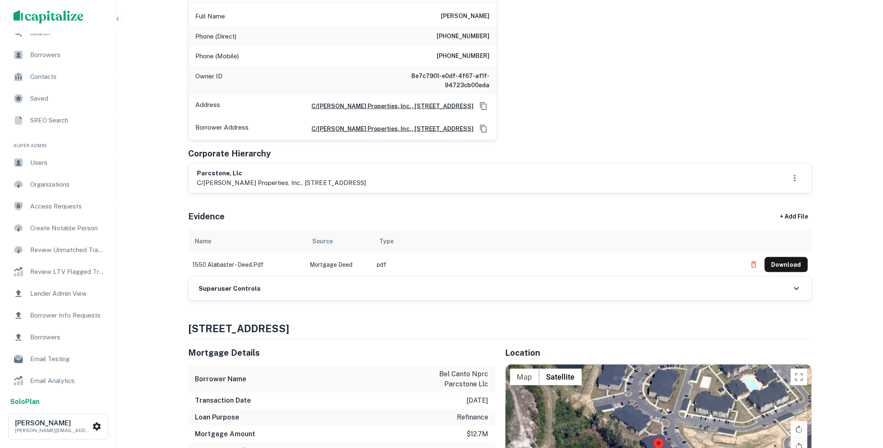
click at [297, 289] on div "Superuser Controls" at bounding box center [500, 288] width 623 height 23
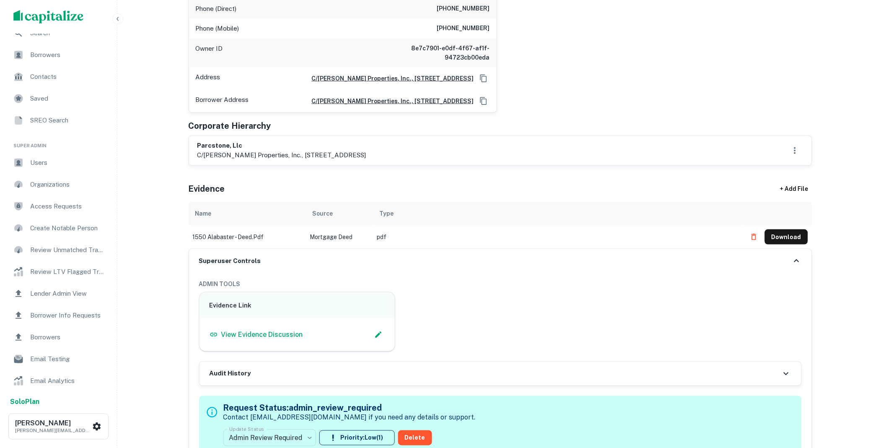
scroll to position [341, 0]
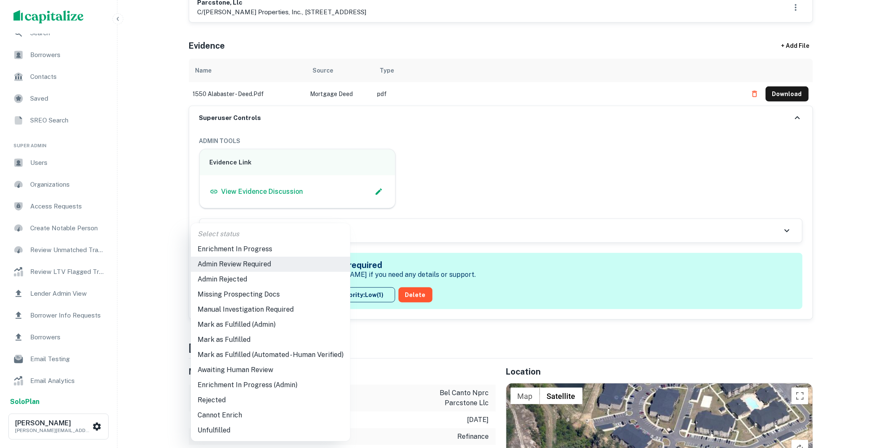
click at [225, 338] on li "Mark as Fulfilled" at bounding box center [270, 339] width 159 height 15
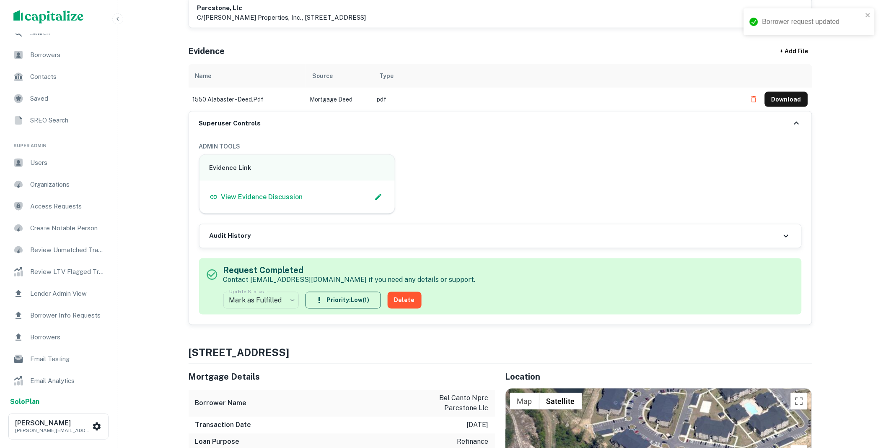
scroll to position [0, 0]
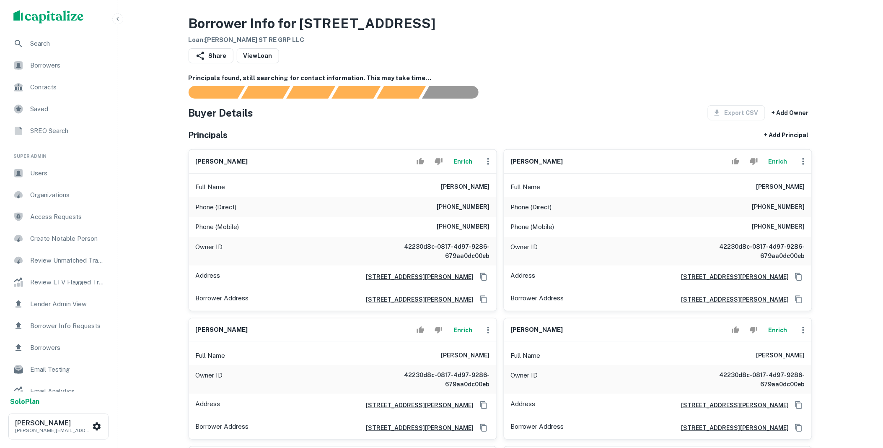
scroll to position [171, 0]
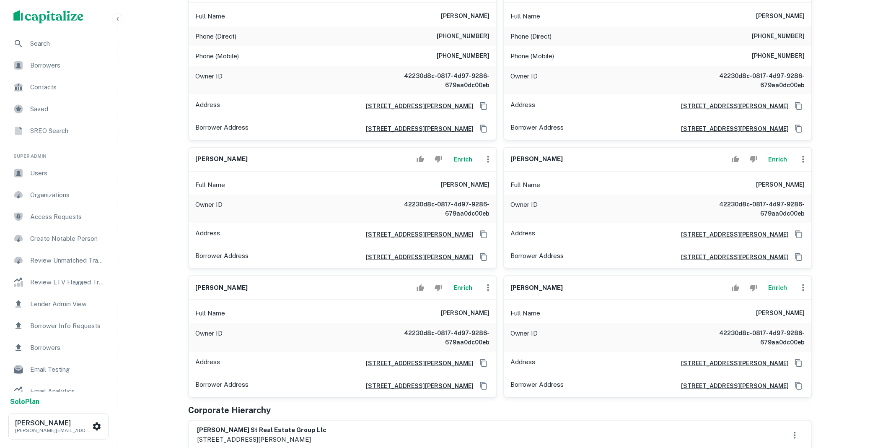
click at [489, 161] on icon "button" at bounding box center [488, 159] width 10 height 10
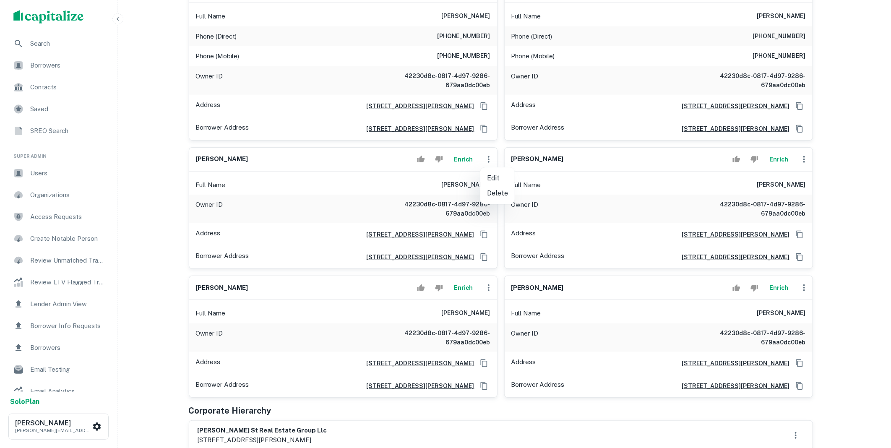
click at [497, 195] on li "Delete" at bounding box center [497, 193] width 34 height 15
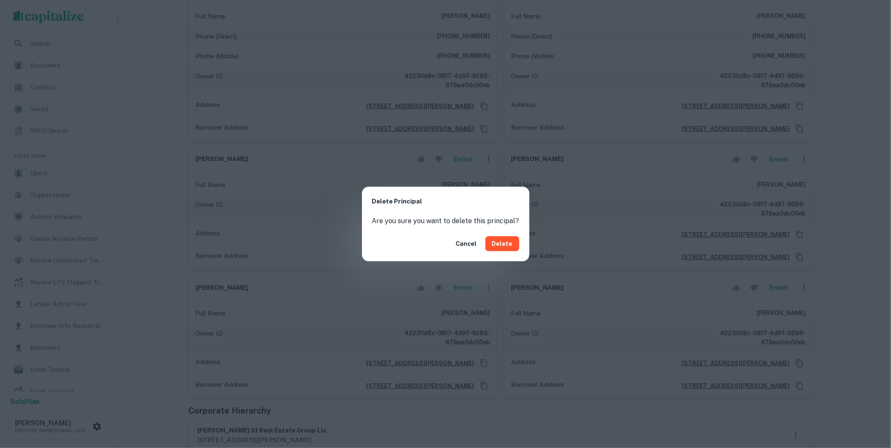
click at [499, 242] on button "Delete" at bounding box center [502, 243] width 34 height 15
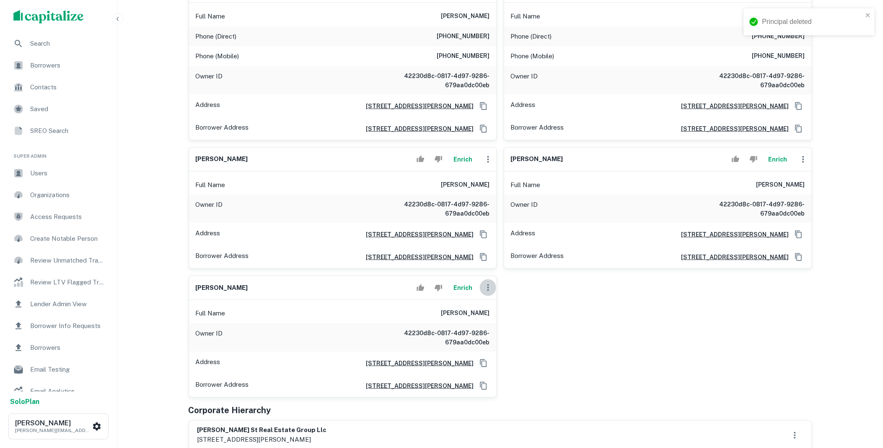
click at [485, 286] on icon "button" at bounding box center [488, 288] width 10 height 10
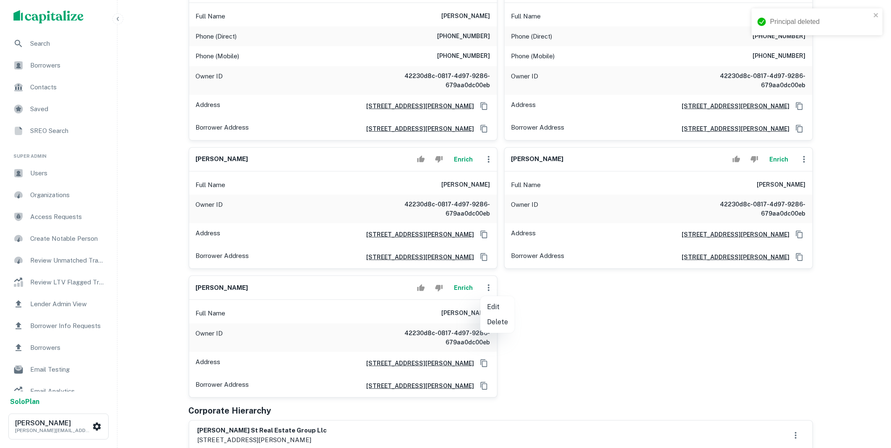
click at [504, 324] on li "Delete" at bounding box center [497, 321] width 34 height 15
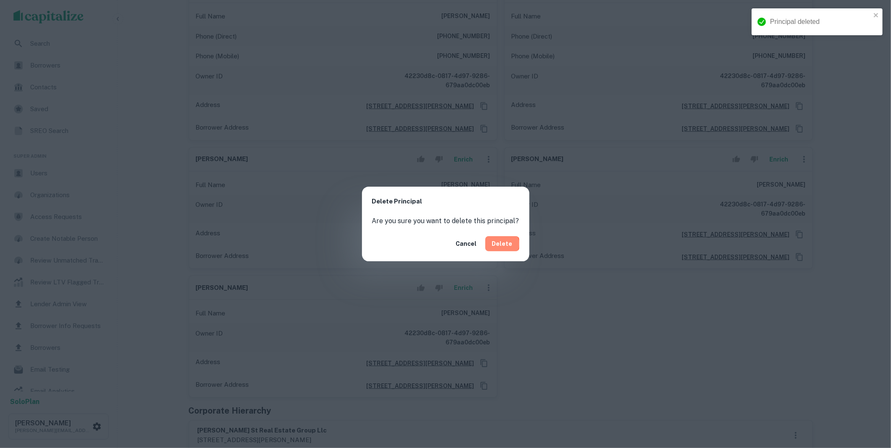
click at [501, 244] on button "Delete" at bounding box center [502, 243] width 34 height 15
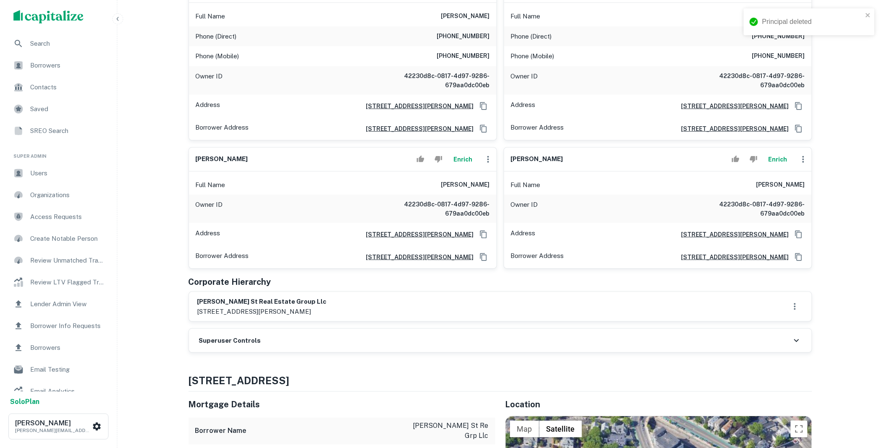
click at [805, 161] on icon "button" at bounding box center [804, 159] width 10 height 10
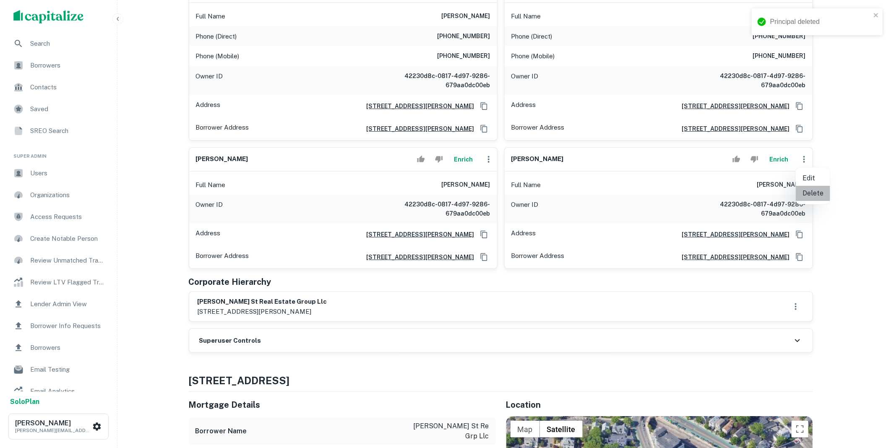
click at [812, 191] on li "Delete" at bounding box center [812, 193] width 34 height 15
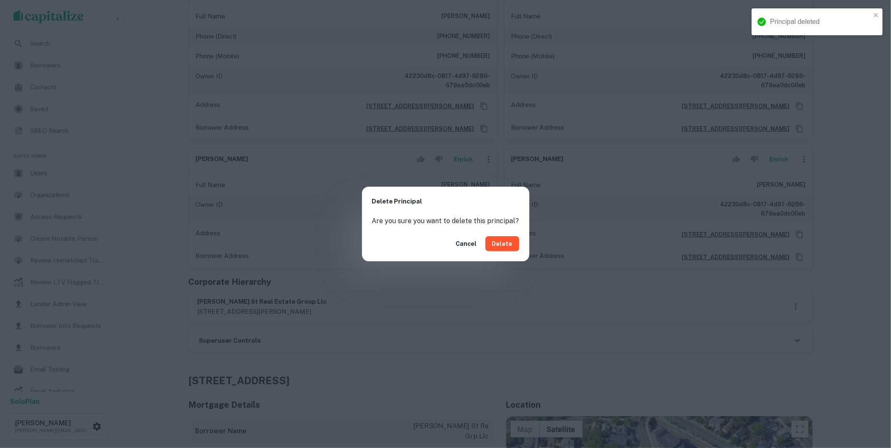
click at [491, 247] on button "Delete" at bounding box center [502, 243] width 34 height 15
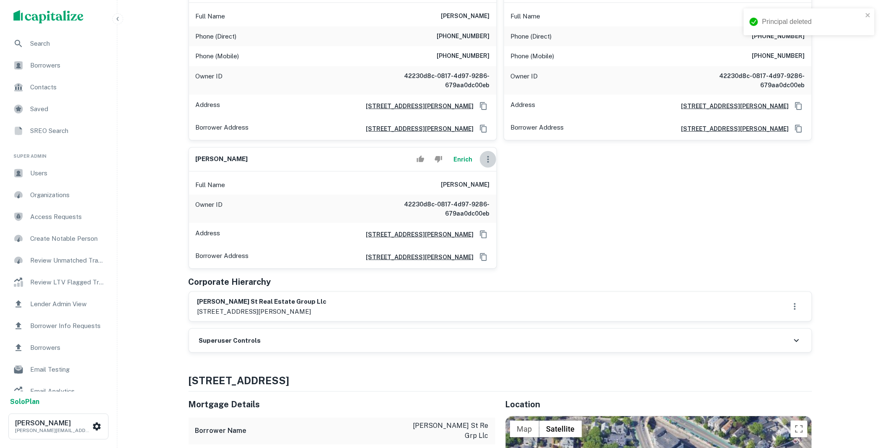
click at [488, 158] on icon "button" at bounding box center [489, 159] width 2 height 7
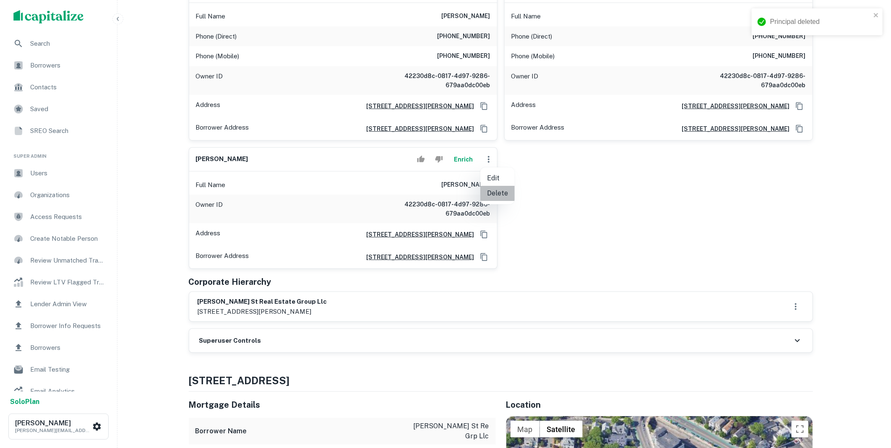
click at [498, 194] on li "Delete" at bounding box center [497, 193] width 34 height 15
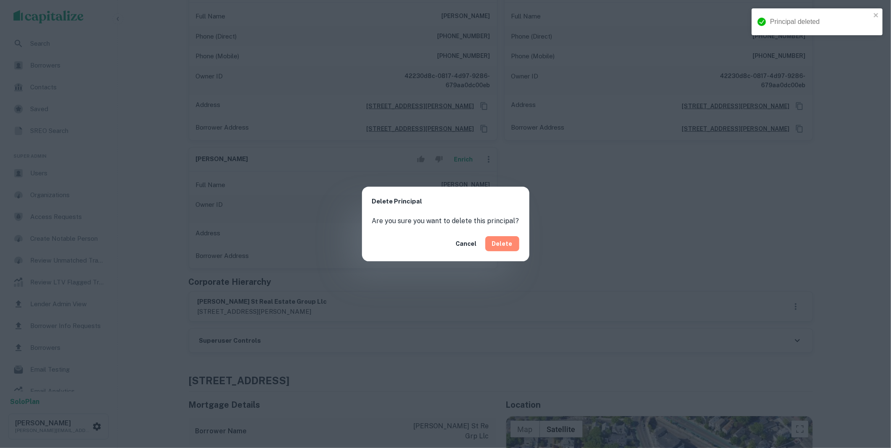
click at [509, 244] on button "Delete" at bounding box center [502, 243] width 34 height 15
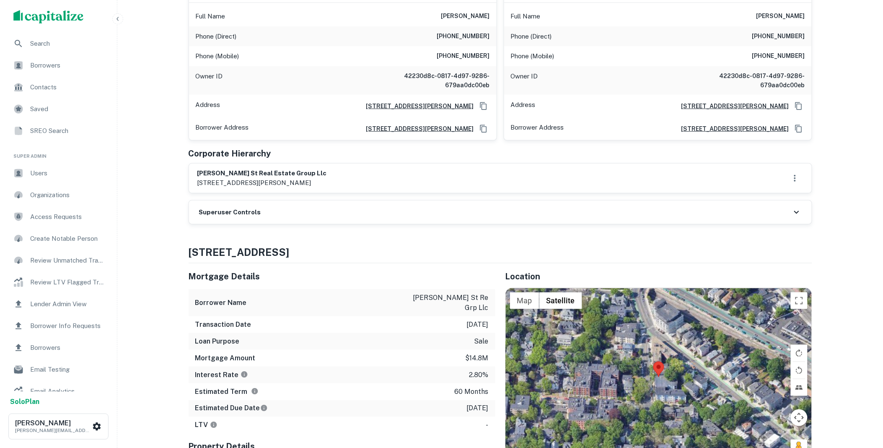
drag, startPoint x: 294, startPoint y: 201, endPoint x: 298, endPoint y: 206, distance: 5.7
click at [294, 201] on div "Superuser Controls" at bounding box center [500, 211] width 623 height 23
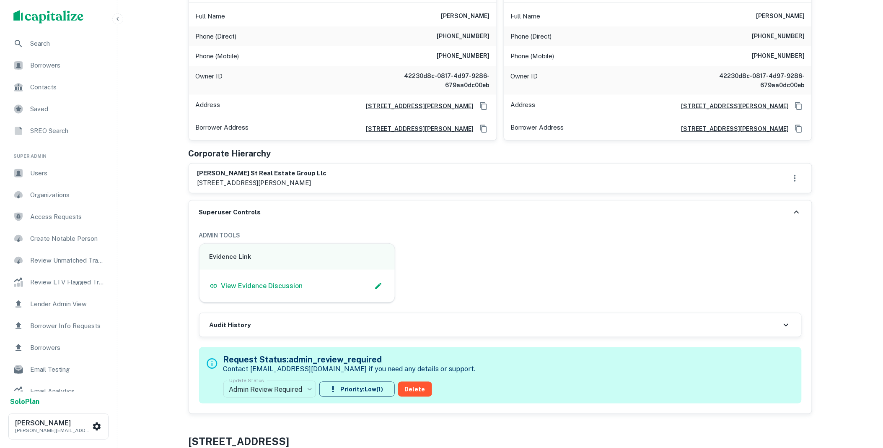
click at [309, 277] on body "Search Borrowers Contacts Saved SREO Search Super Admin Users Organizations Acc…" at bounding box center [441, 53] width 883 height 448
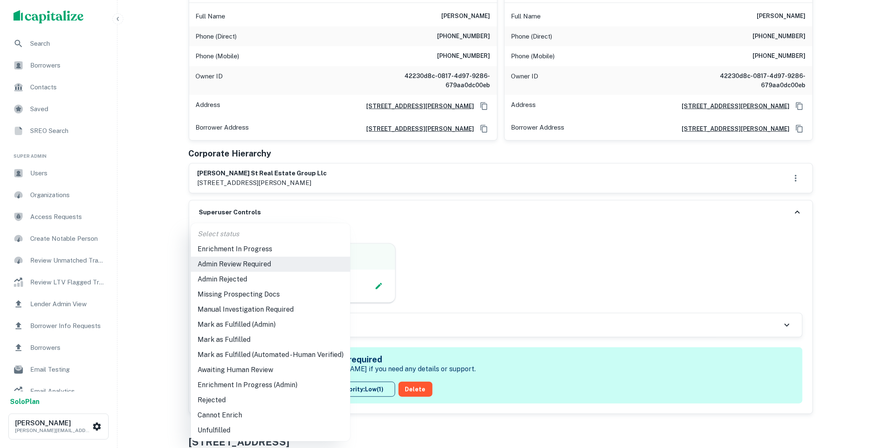
click at [227, 337] on li "Mark as Fulfilled" at bounding box center [270, 339] width 159 height 15
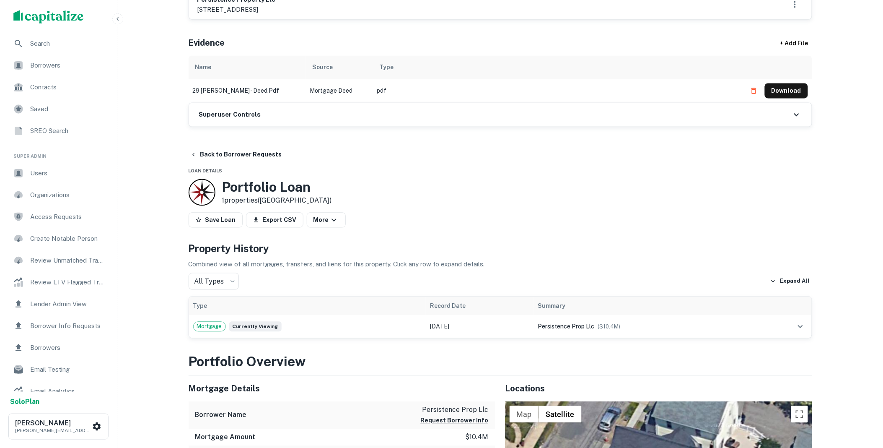
scroll to position [341, 0]
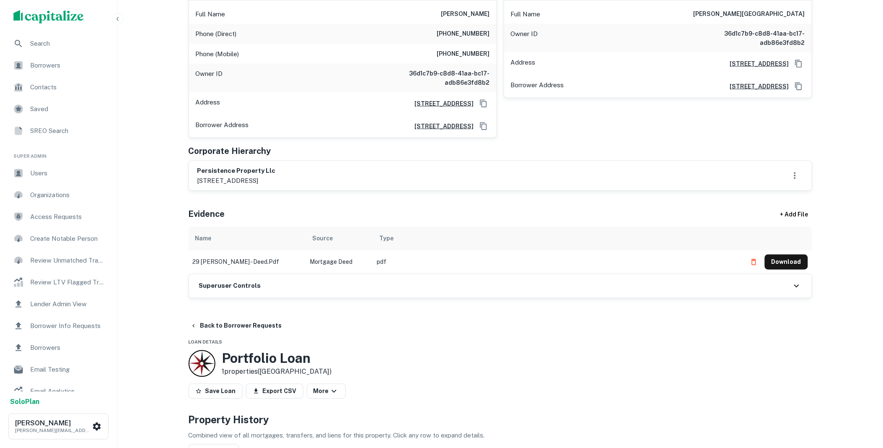
drag, startPoint x: 288, startPoint y: 292, endPoint x: 283, endPoint y: 296, distance: 5.7
click at [288, 292] on div "Superuser Controls" at bounding box center [500, 285] width 623 height 23
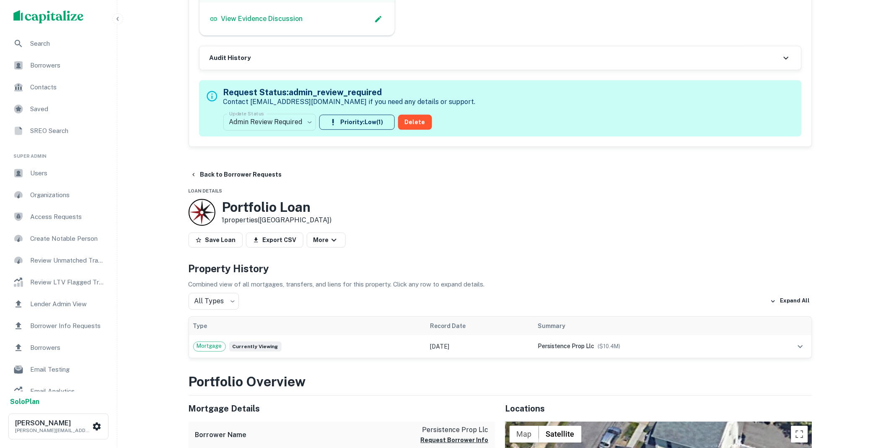
scroll to position [683, 0]
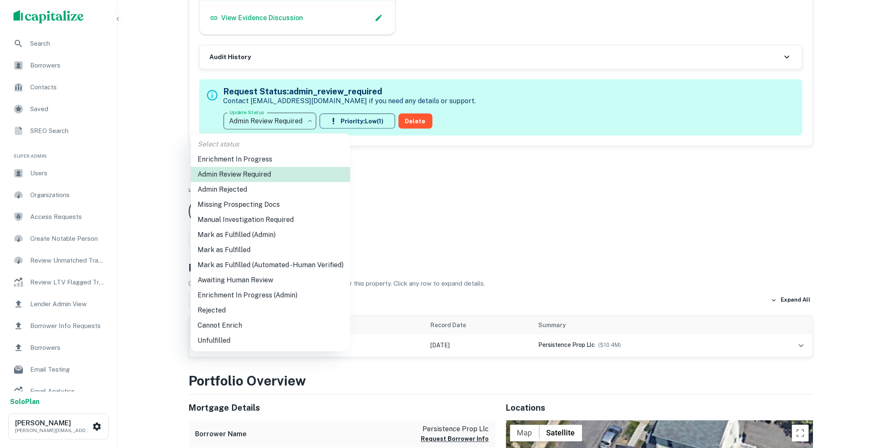
click at [231, 249] on li "Mark as Fulfilled" at bounding box center [270, 249] width 159 height 15
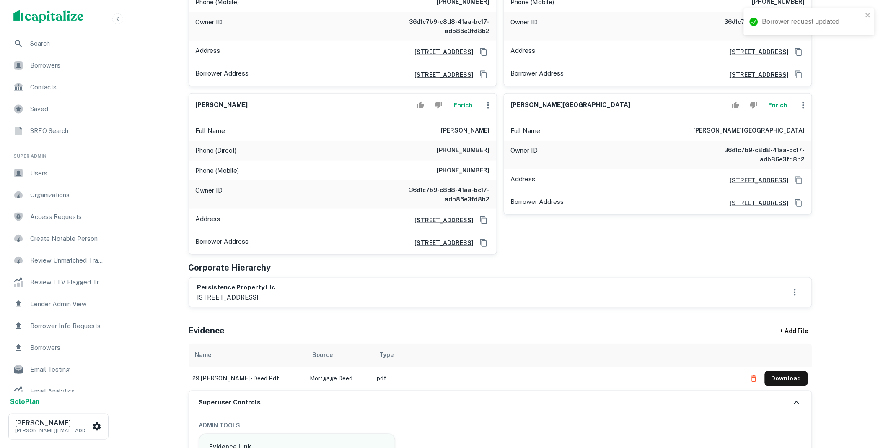
scroll to position [0, 0]
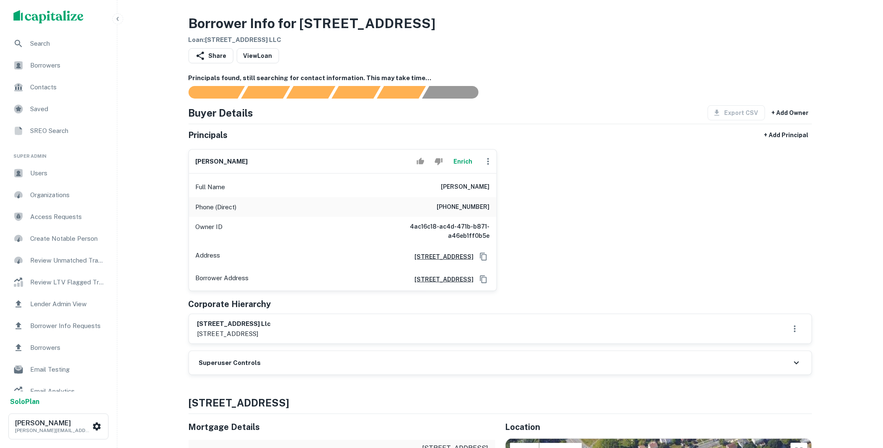
scroll to position [171, 0]
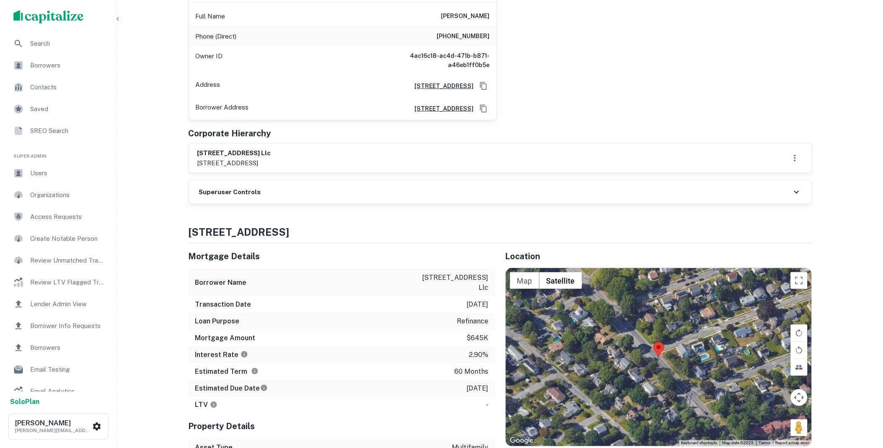
click at [283, 196] on div "Superuser Controls" at bounding box center [500, 191] width 623 height 23
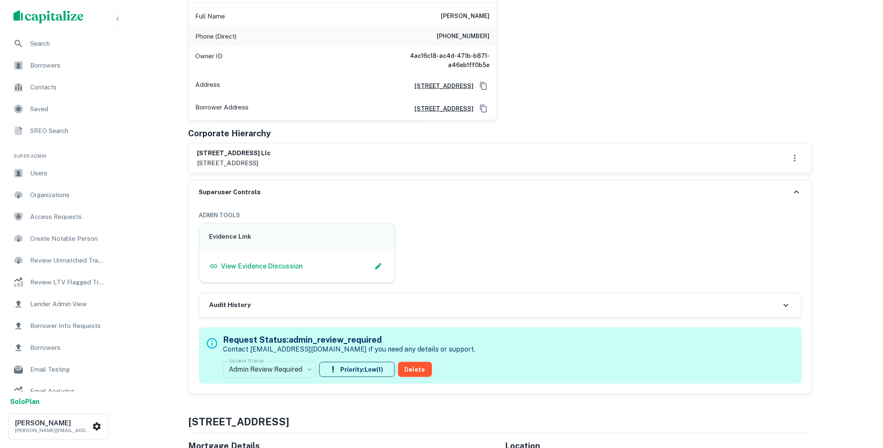
click at [311, 277] on body "Search Borrowers Contacts Saved SREO Search Super Admin Users Organizations Acc…" at bounding box center [441, 53] width 883 height 448
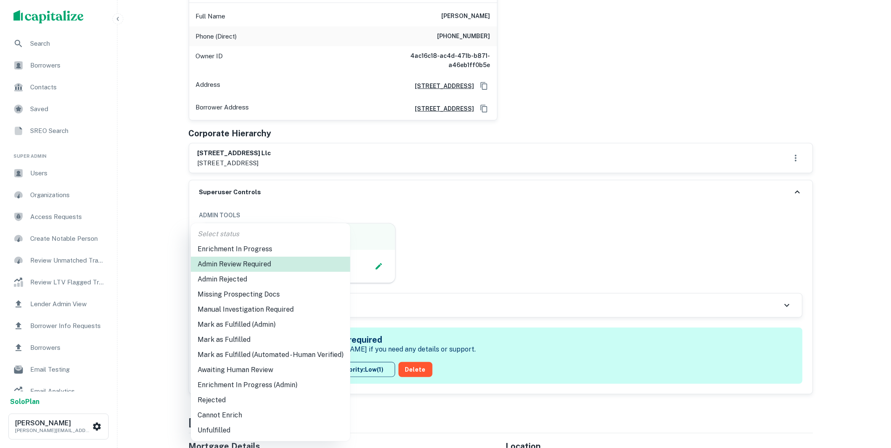
click at [225, 343] on li "Mark as Fulfilled" at bounding box center [270, 339] width 159 height 15
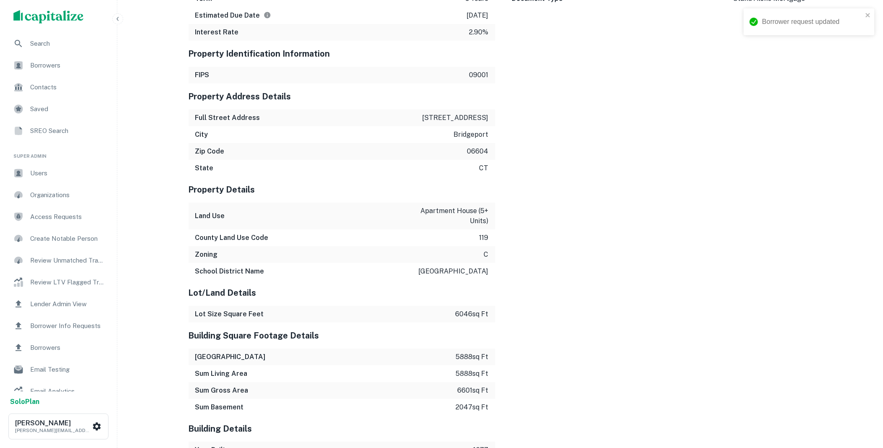
scroll to position [0, 0]
